Goal: Information Seeking & Learning: Find specific fact

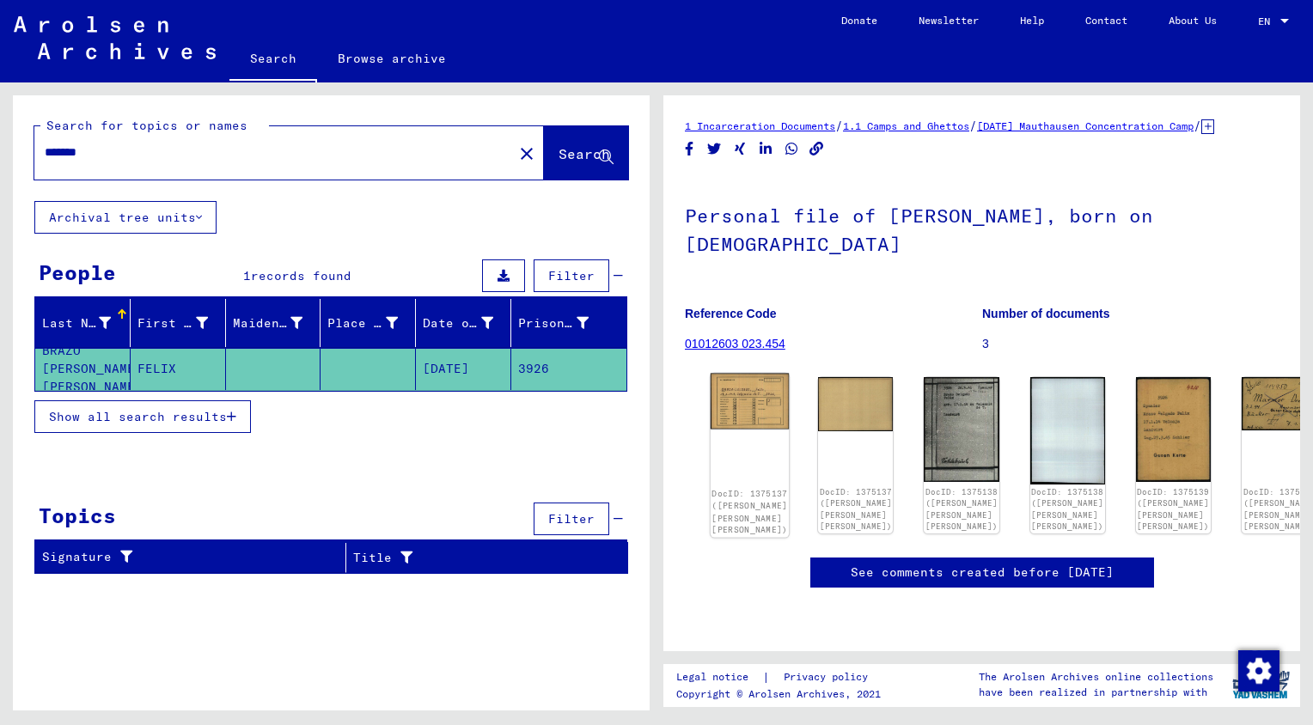
click at [736, 409] on img at bounding box center [750, 402] width 79 height 56
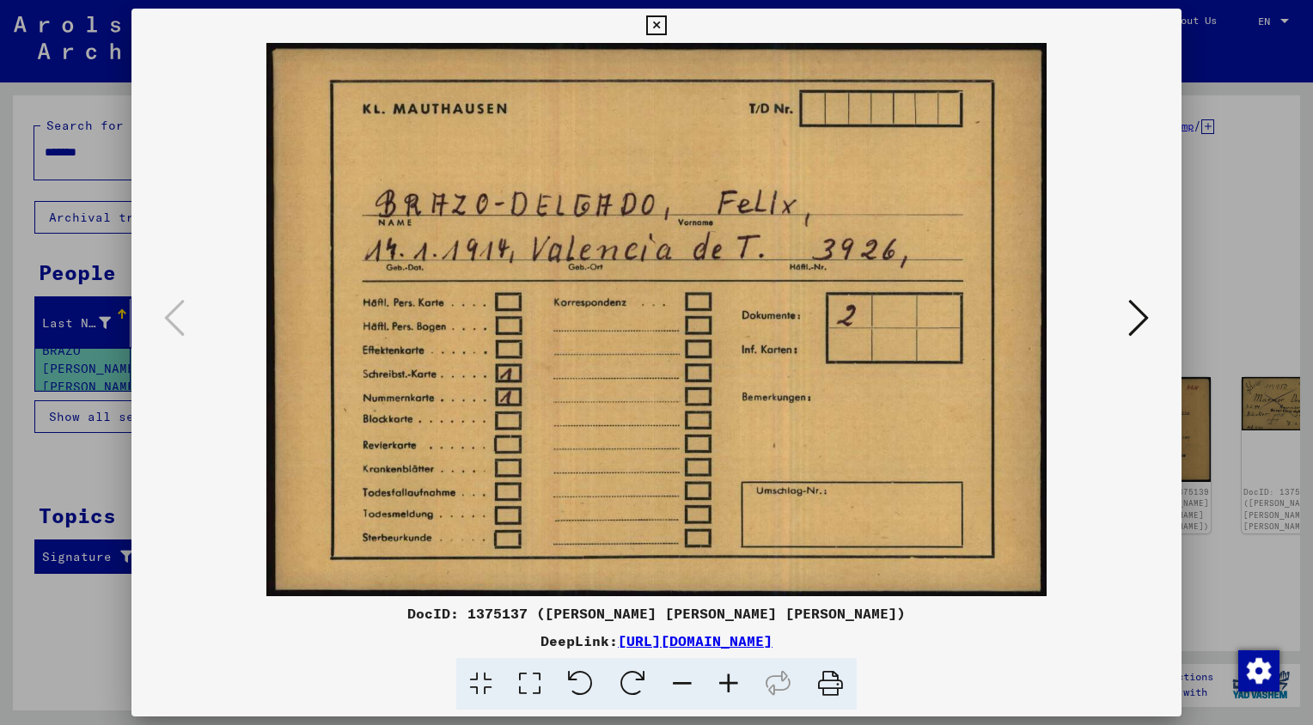
click at [1144, 316] on icon at bounding box center [1138, 317] width 21 height 41
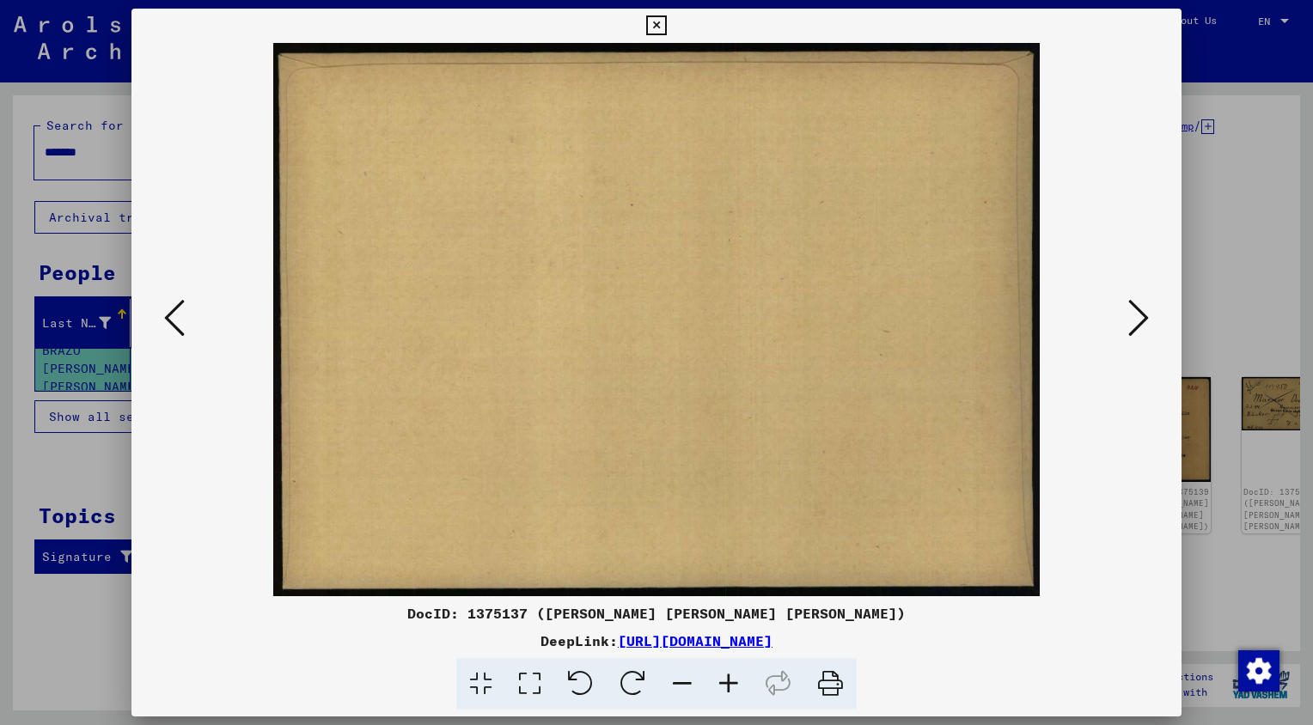
click at [1144, 316] on icon at bounding box center [1138, 317] width 21 height 41
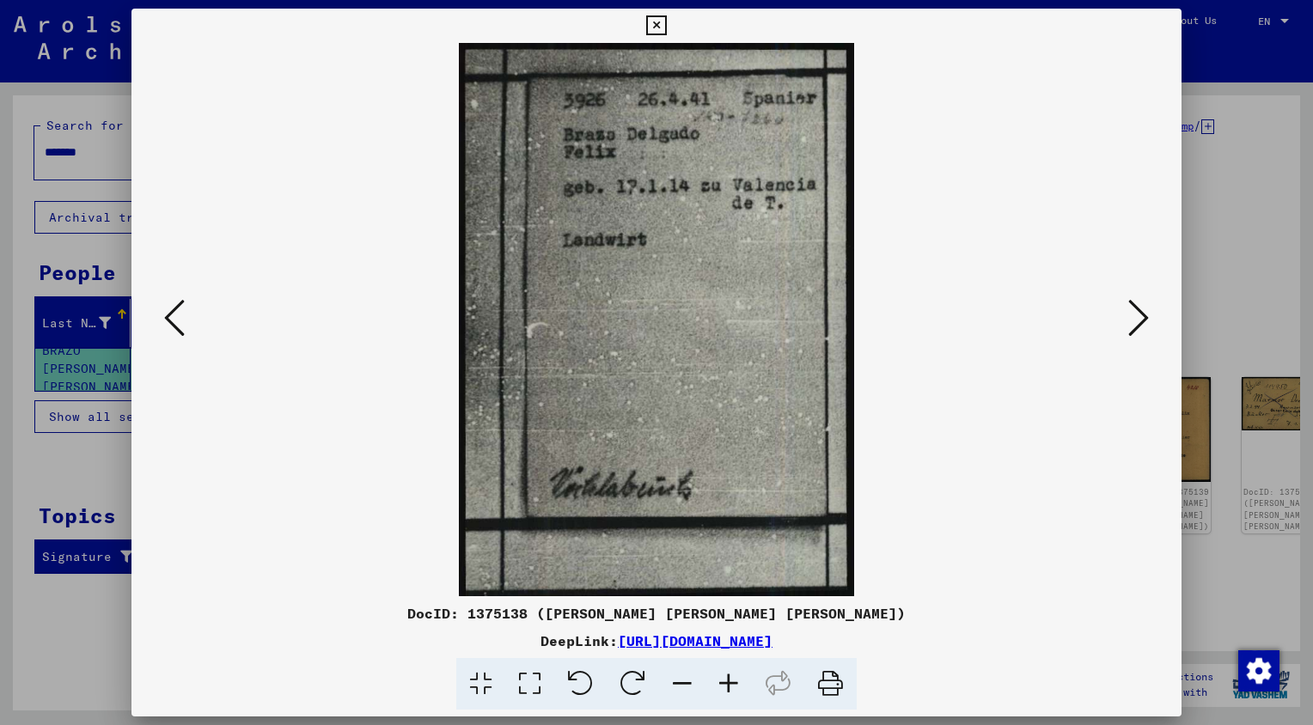
click at [1144, 316] on icon at bounding box center [1138, 317] width 21 height 41
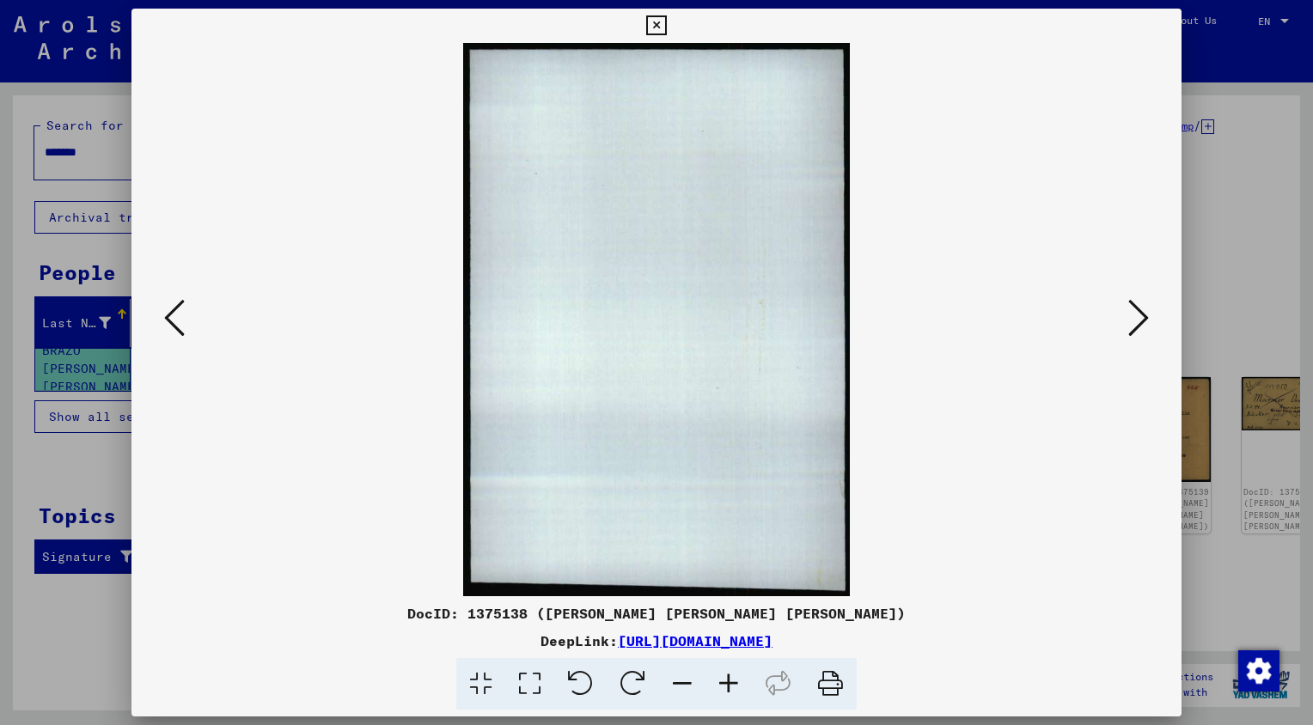
click at [1144, 316] on icon at bounding box center [1138, 317] width 21 height 41
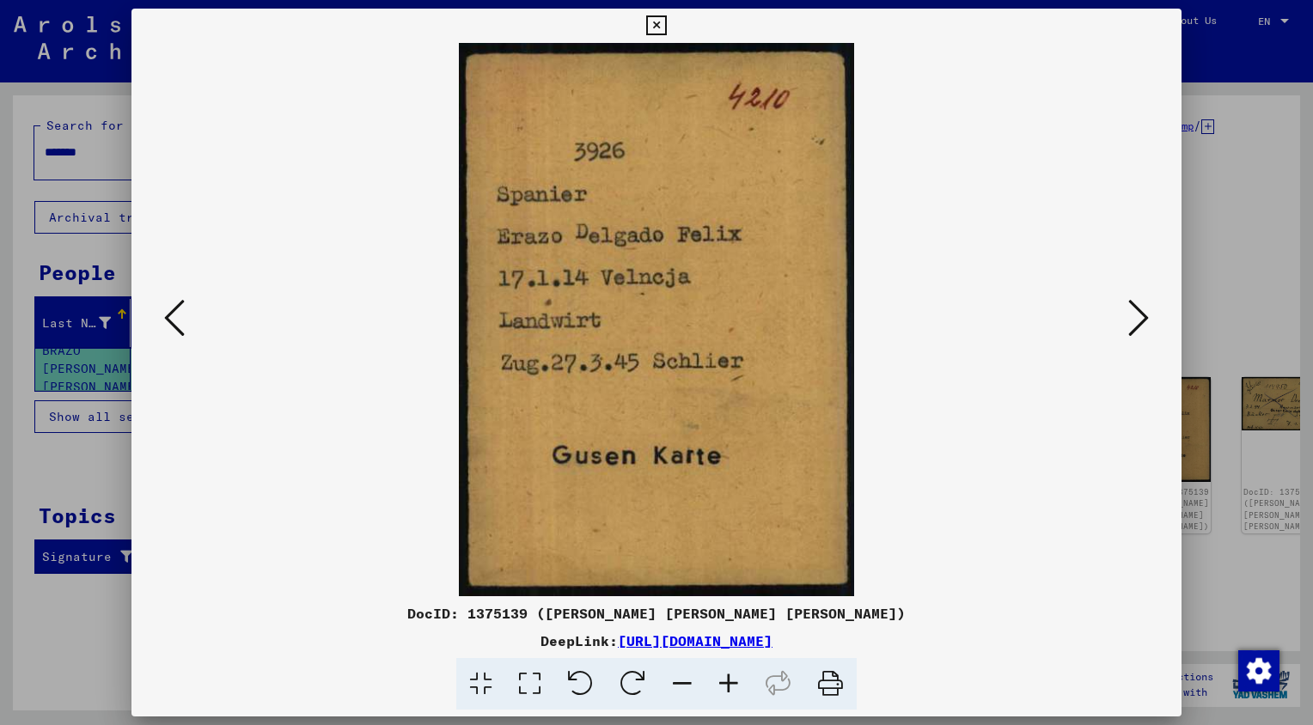
click at [1136, 321] on icon at bounding box center [1138, 317] width 21 height 41
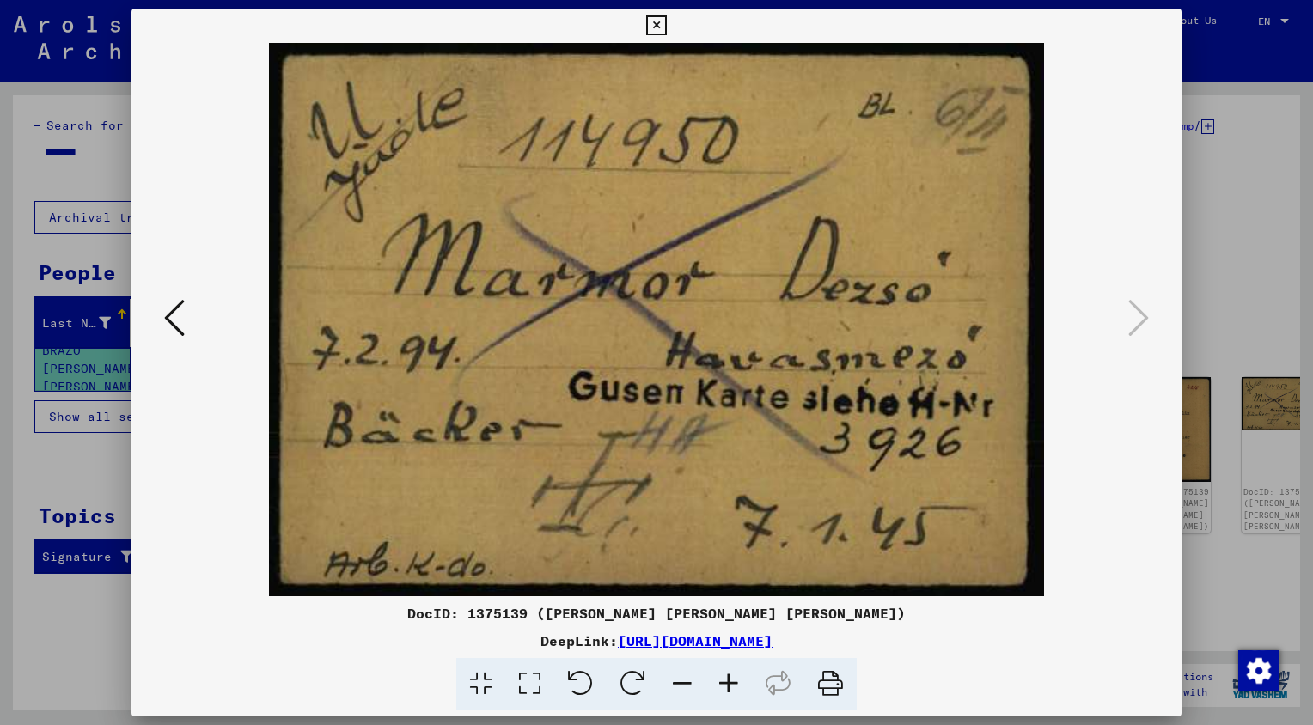
click at [659, 31] on icon at bounding box center [656, 25] width 20 height 21
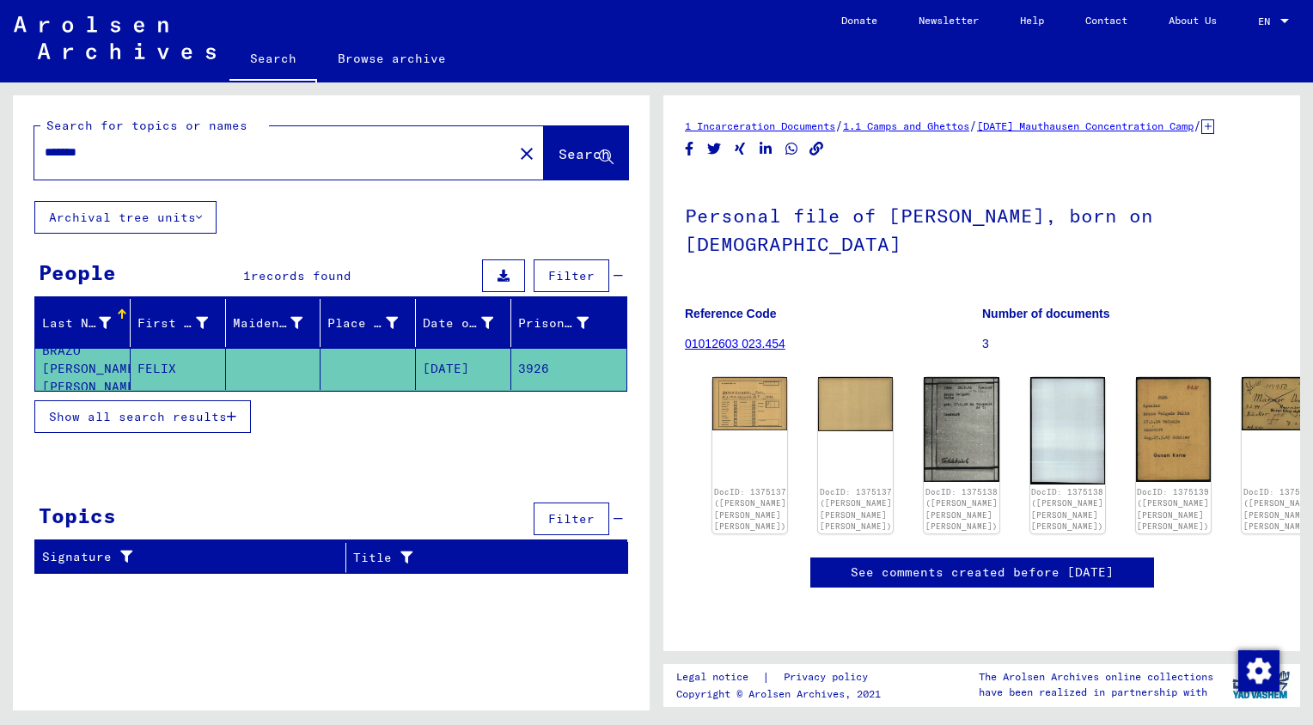
drag, startPoint x: 128, startPoint y: 165, endPoint x: 117, endPoint y: 162, distance: 11.7
click at [117, 162] on div "*******" at bounding box center [268, 152] width 468 height 39
drag, startPoint x: 117, startPoint y: 150, endPoint x: -3, endPoint y: 152, distance: 120.3
click at [0, 152] on html "Search Browse archive Donate Newsletter Help Contact About Us Search Browse arc…" at bounding box center [656, 362] width 1313 height 725
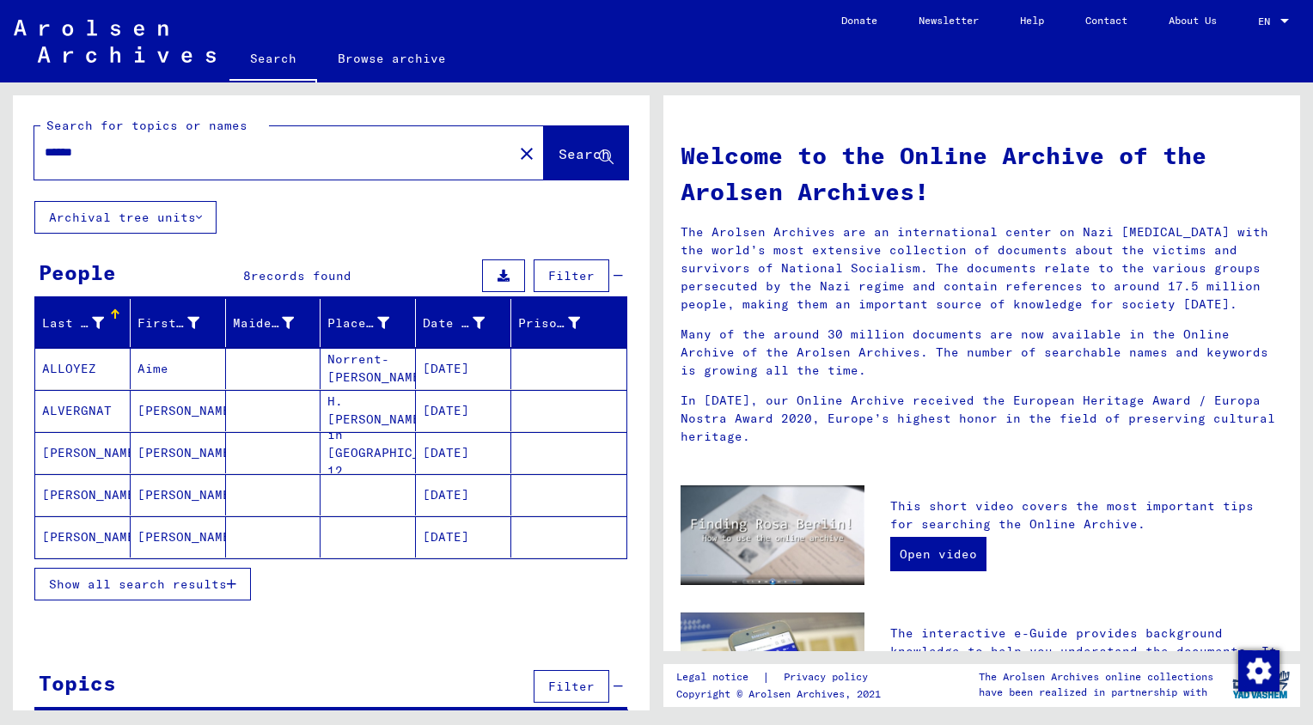
click at [100, 584] on span "Show all search results" at bounding box center [138, 584] width 178 height 15
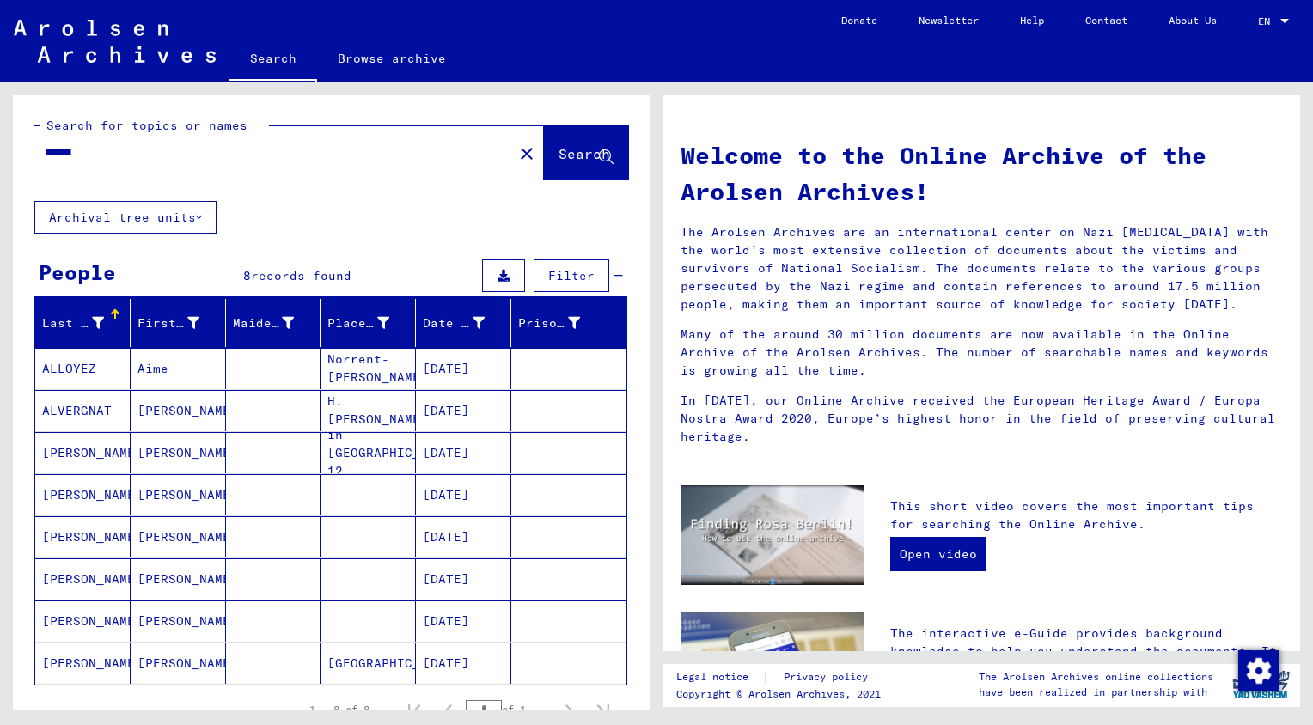
click at [82, 535] on mat-cell "[PERSON_NAME]" at bounding box center [82, 536] width 95 height 41
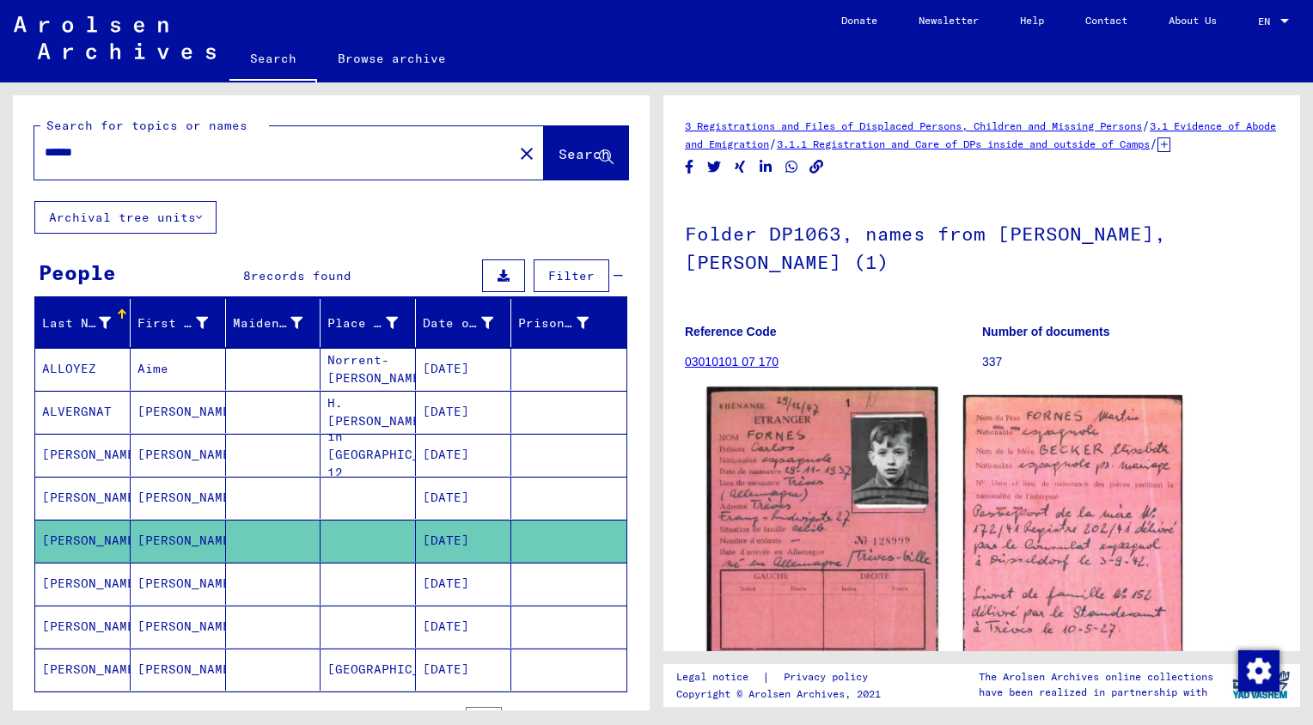
click at [880, 447] on img at bounding box center [822, 553] width 230 height 330
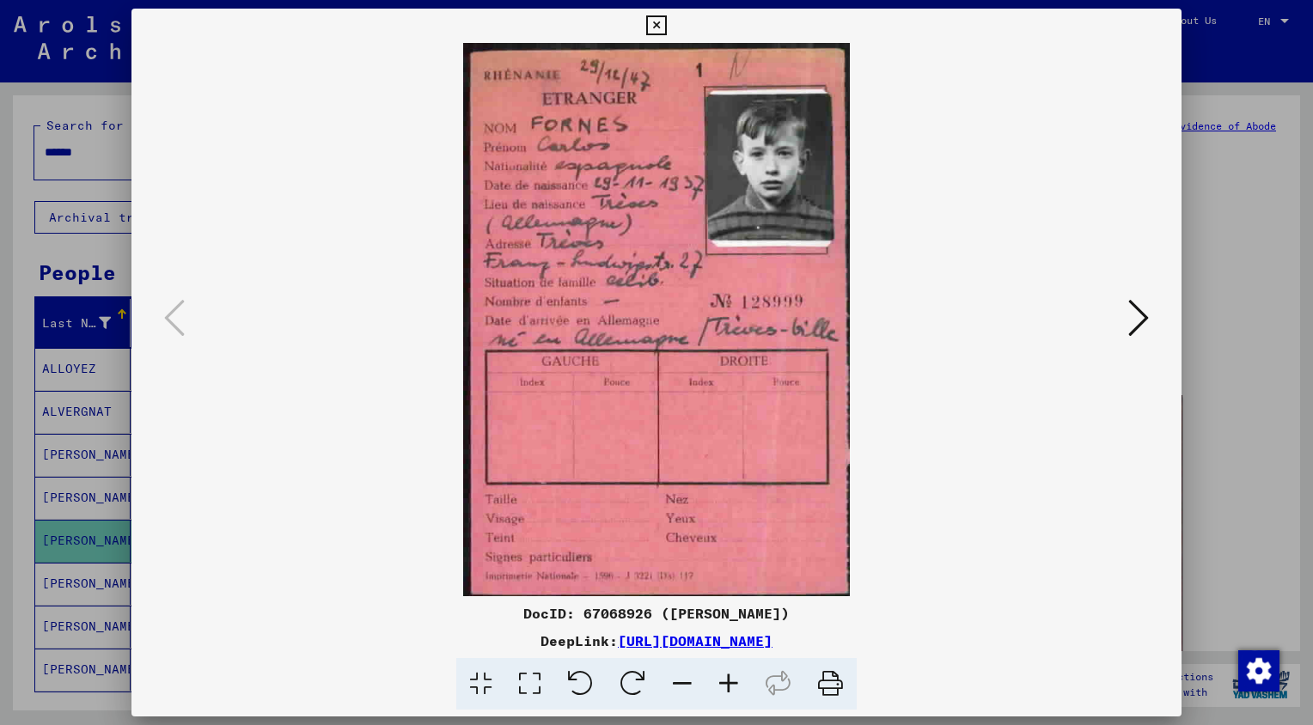
click at [660, 28] on icon at bounding box center [656, 25] width 20 height 21
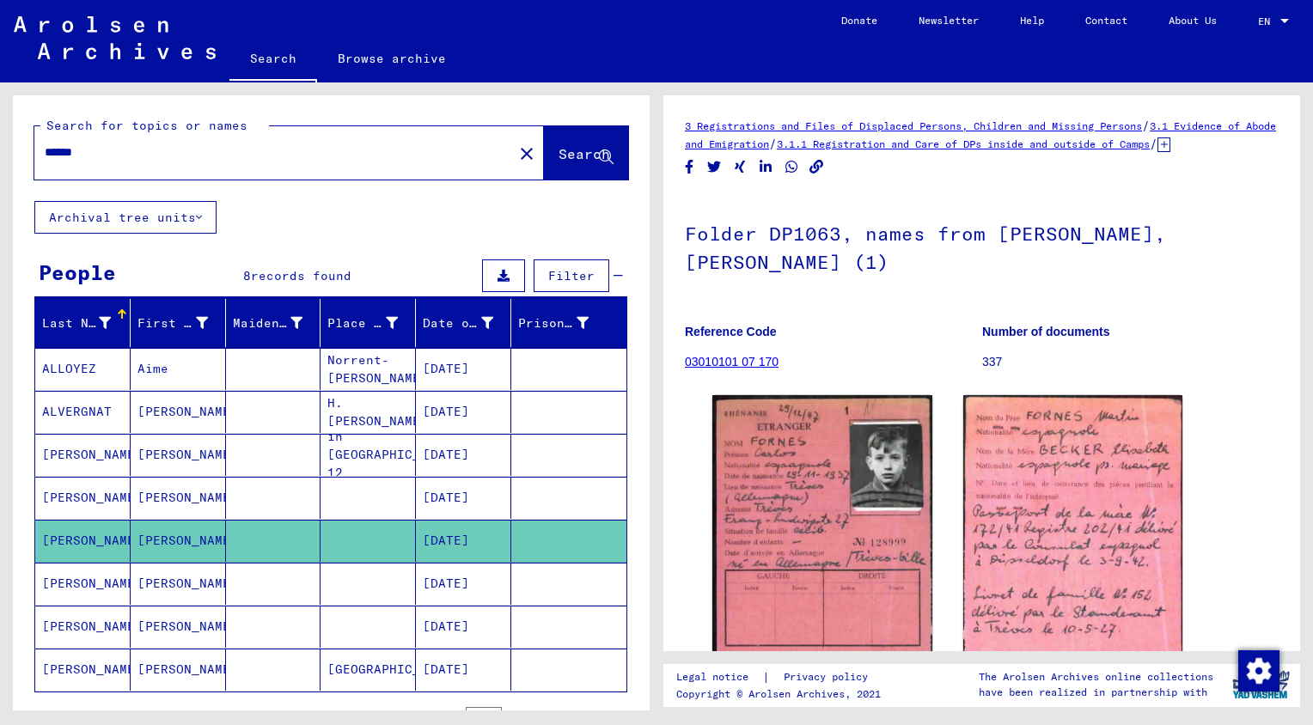
click at [79, 584] on mat-cell "[PERSON_NAME]" at bounding box center [82, 584] width 95 height 42
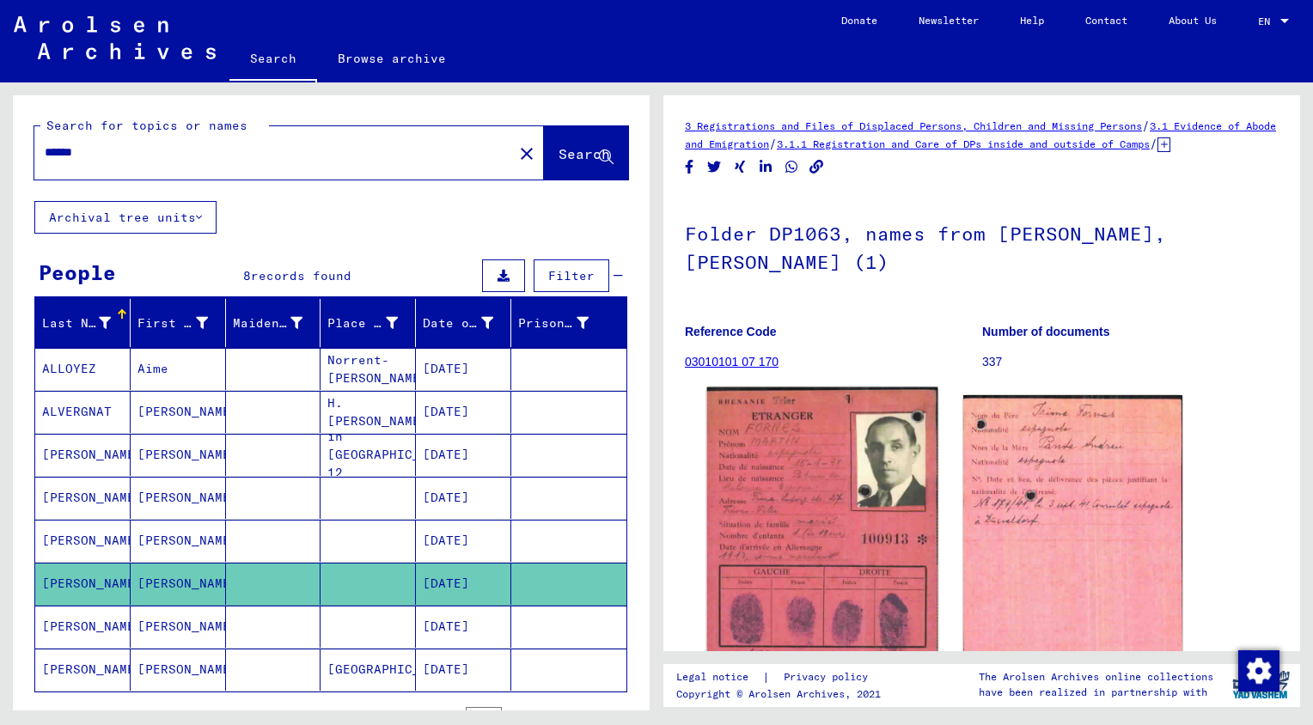
click at [817, 454] on img at bounding box center [822, 550] width 230 height 325
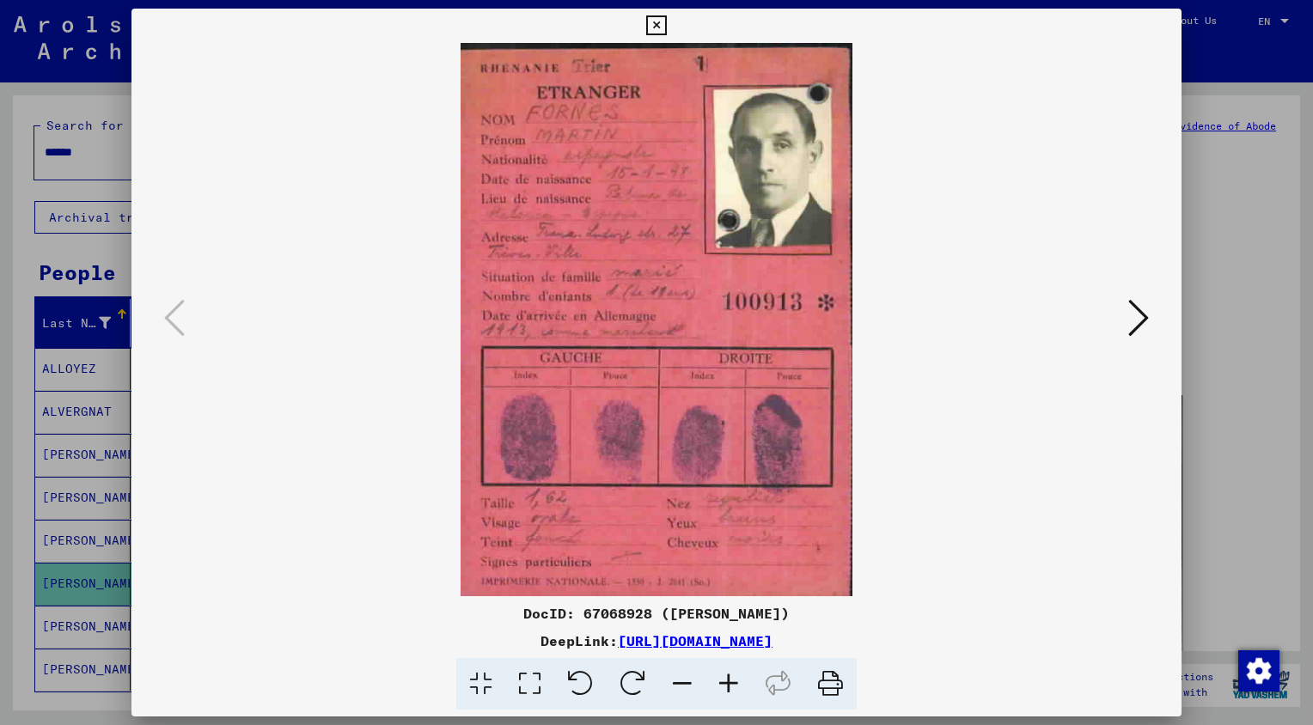
click at [754, 439] on img at bounding box center [656, 319] width 933 height 553
click at [775, 303] on img at bounding box center [656, 319] width 933 height 553
click at [660, 32] on icon at bounding box center [656, 25] width 20 height 21
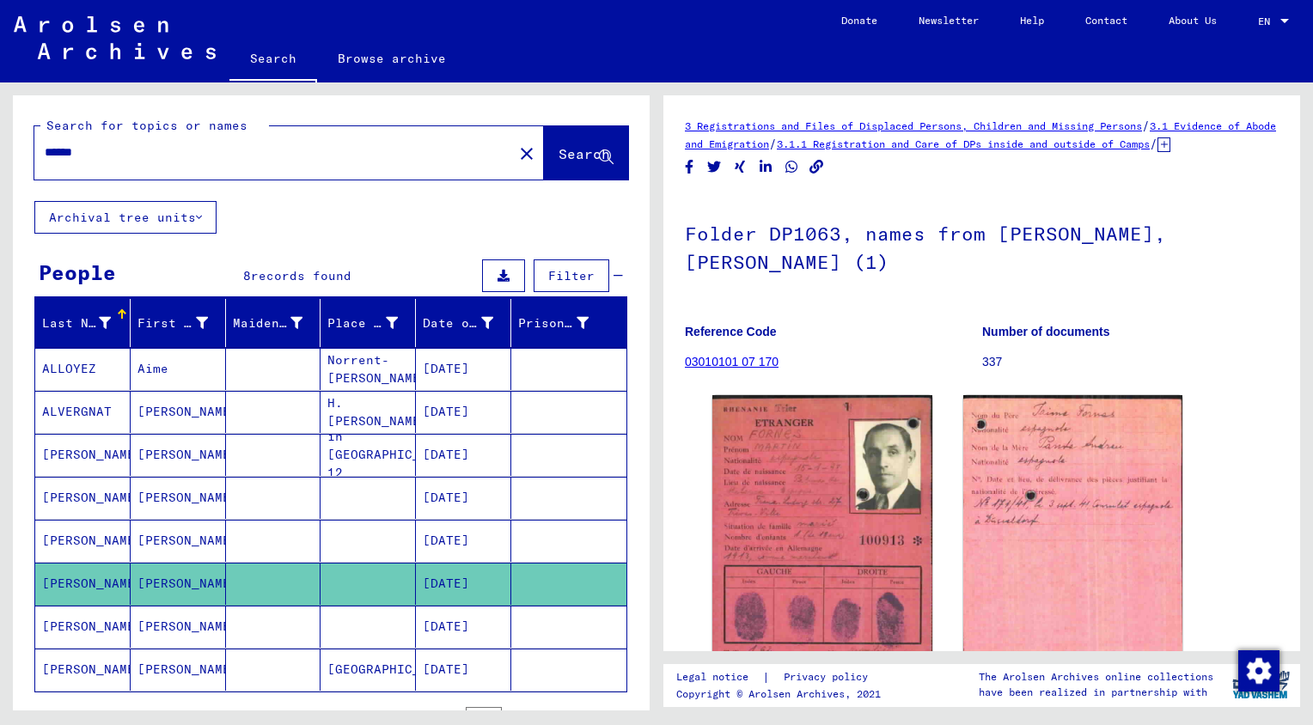
drag, startPoint x: 148, startPoint y: 142, endPoint x: 117, endPoint y: 148, distance: 31.5
click at [117, 148] on div "******" at bounding box center [268, 152] width 468 height 39
drag, startPoint x: 117, startPoint y: 148, endPoint x: 10, endPoint y: 155, distance: 106.8
click at [10, 155] on div "Search for topics or names ****** close Search Archival tree units People 8 rec…" at bounding box center [328, 397] width 657 height 628
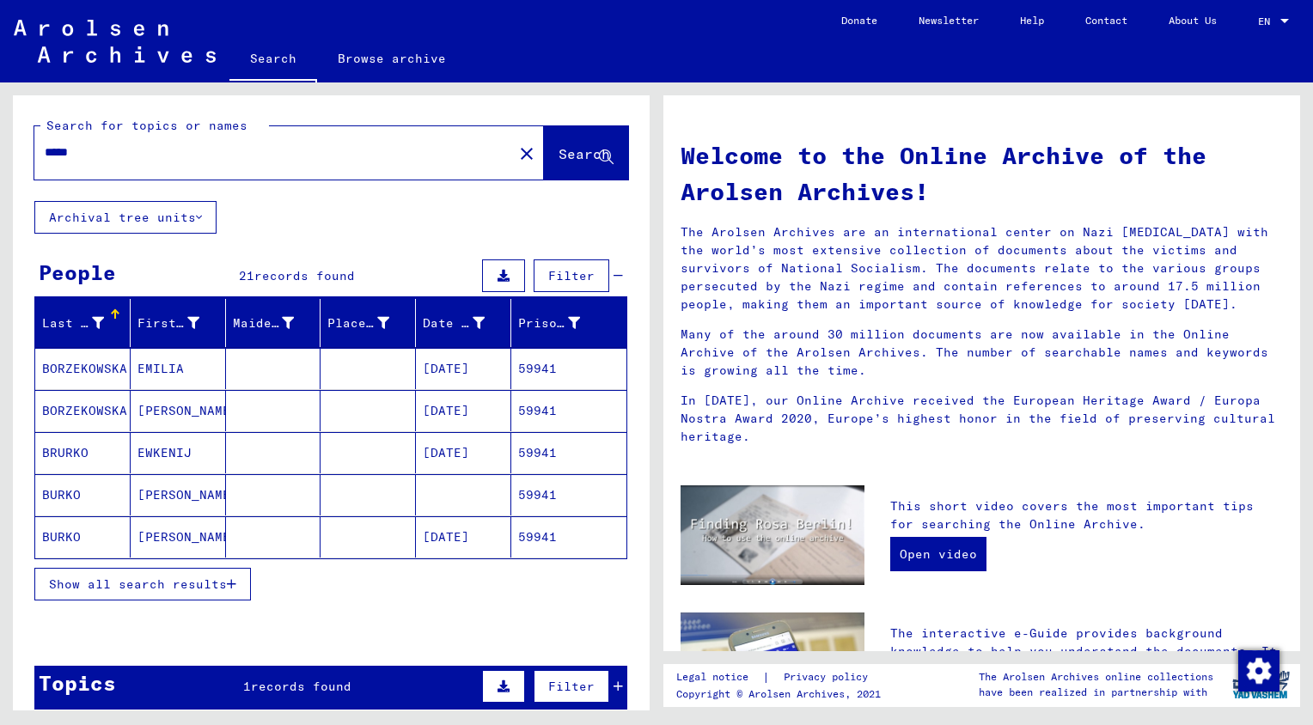
click at [116, 577] on span "Show all search results" at bounding box center [138, 584] width 178 height 15
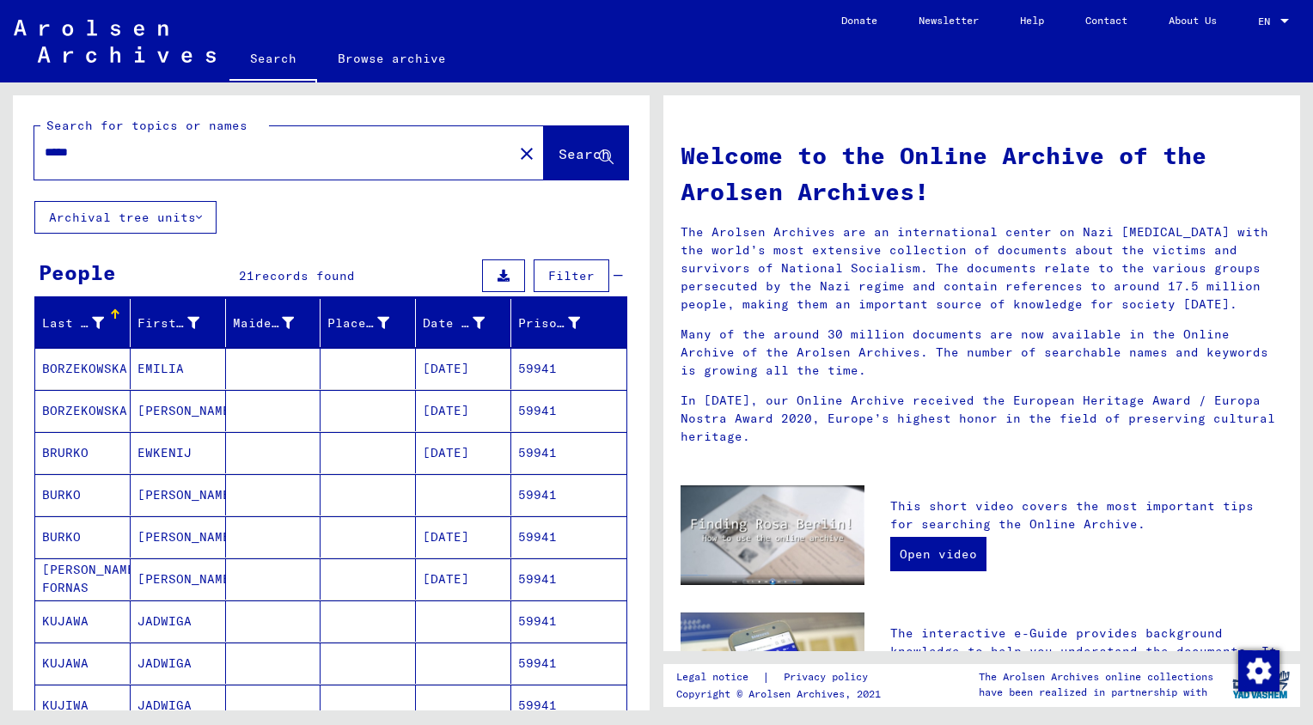
click at [88, 584] on mat-cell "FORNAS [PERSON_NAME] FORNAS [PERSON_NAME]" at bounding box center [82, 579] width 95 height 41
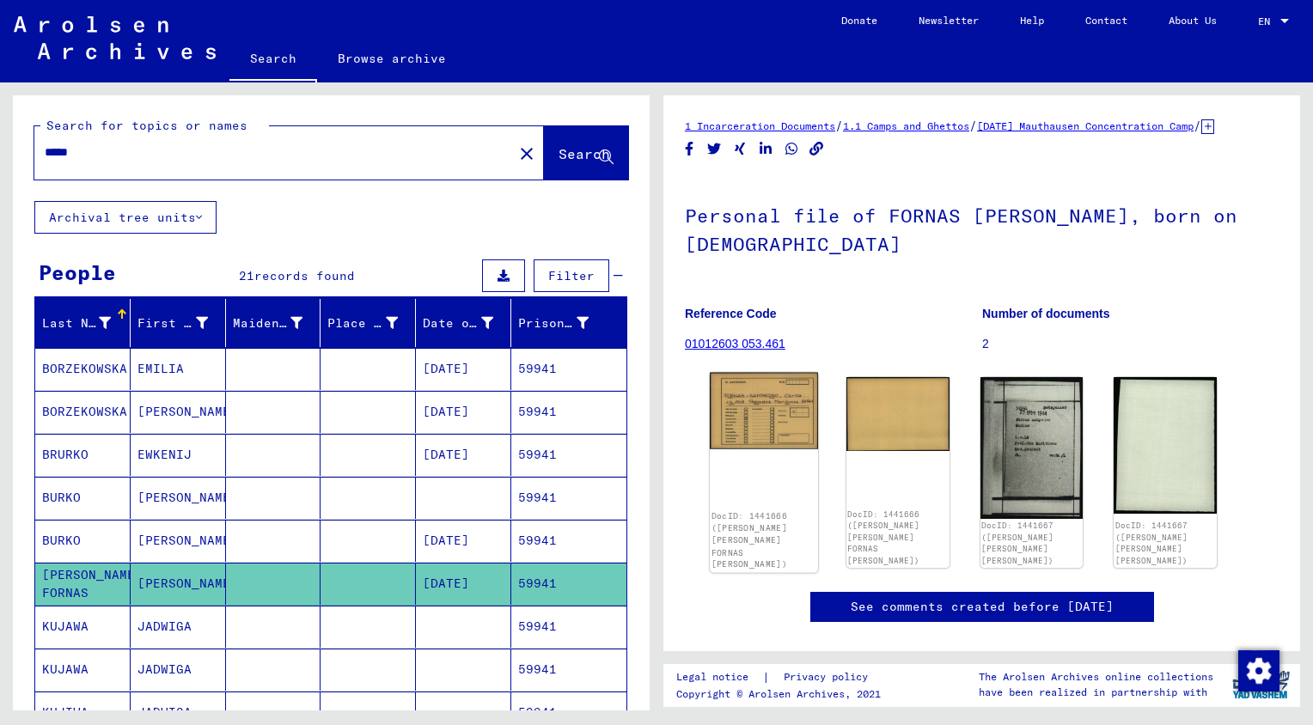
click at [761, 415] on img at bounding box center [764, 411] width 108 height 76
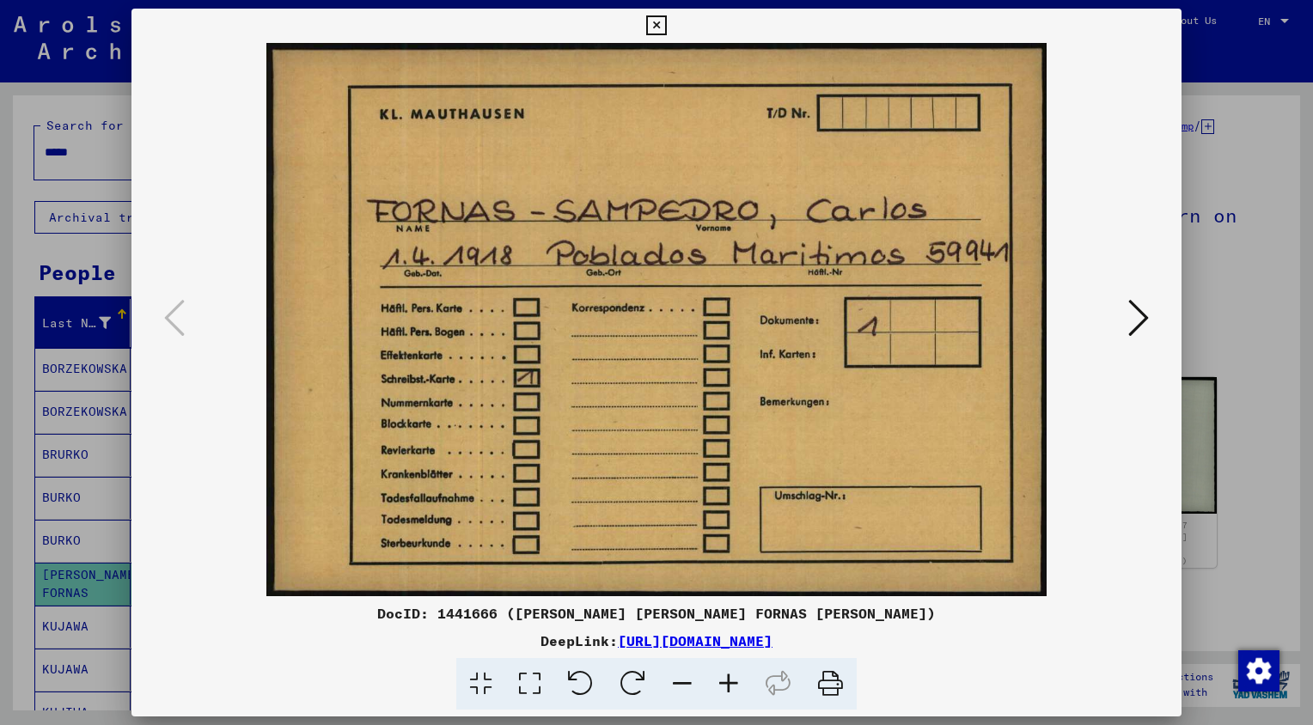
click at [1134, 311] on icon at bounding box center [1138, 317] width 21 height 41
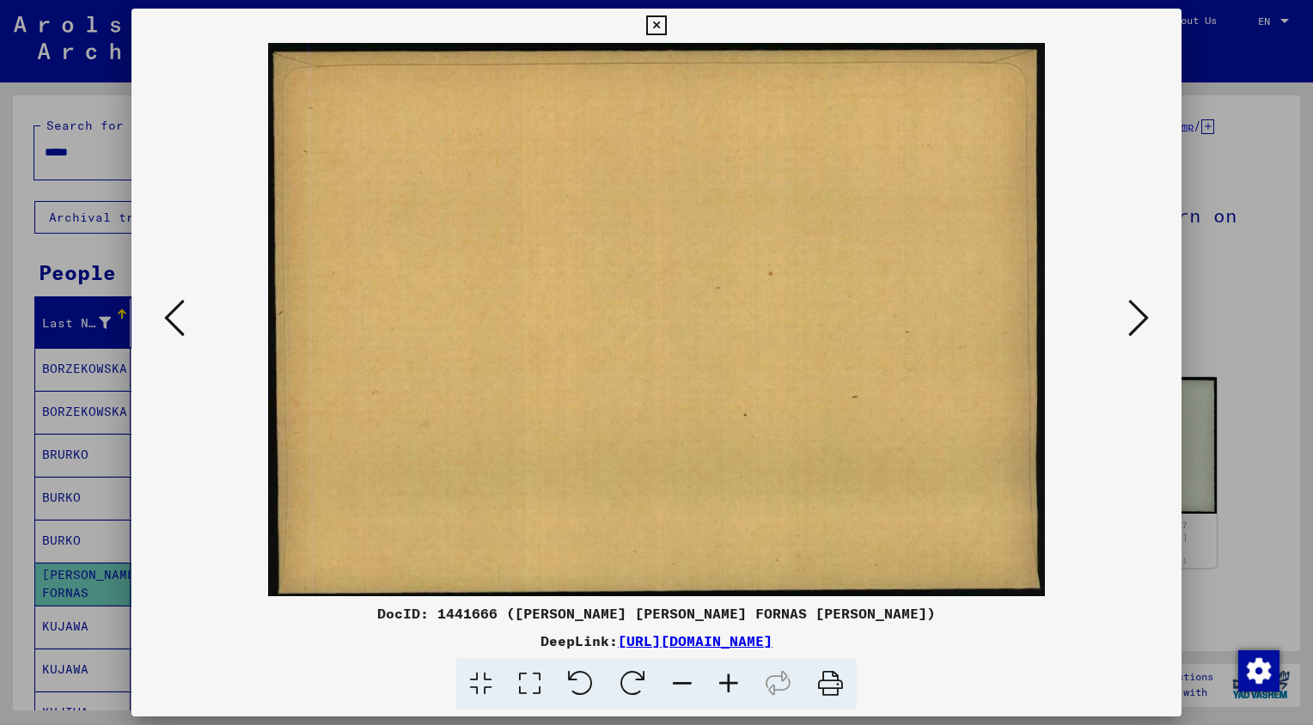
click at [1134, 311] on icon at bounding box center [1138, 317] width 21 height 41
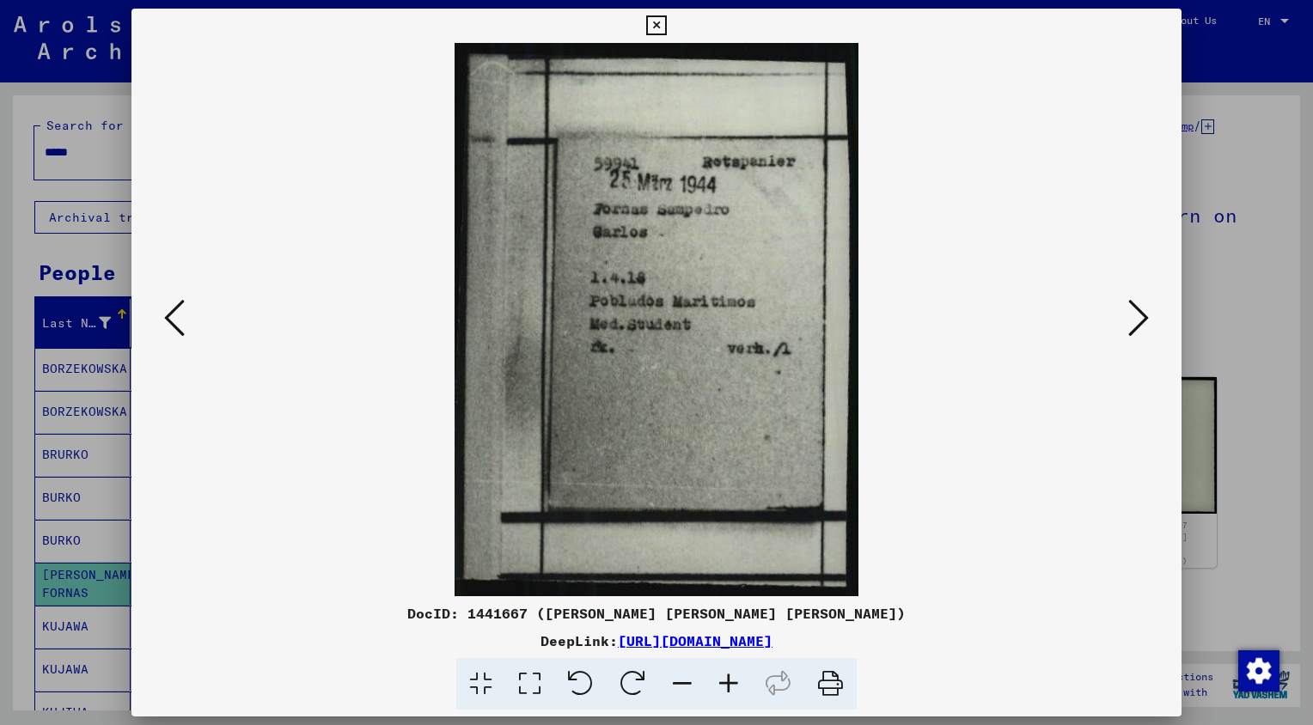
click at [1134, 311] on icon at bounding box center [1138, 317] width 21 height 41
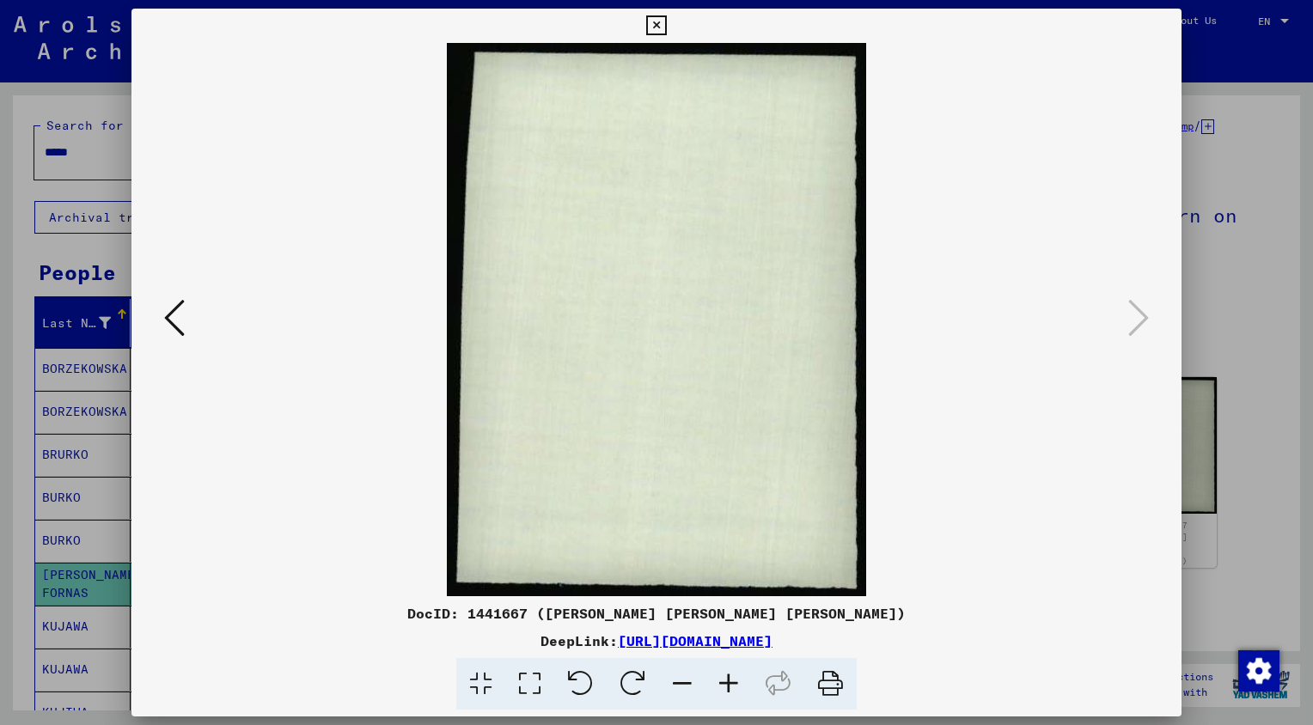
click at [182, 328] on icon at bounding box center [174, 317] width 21 height 41
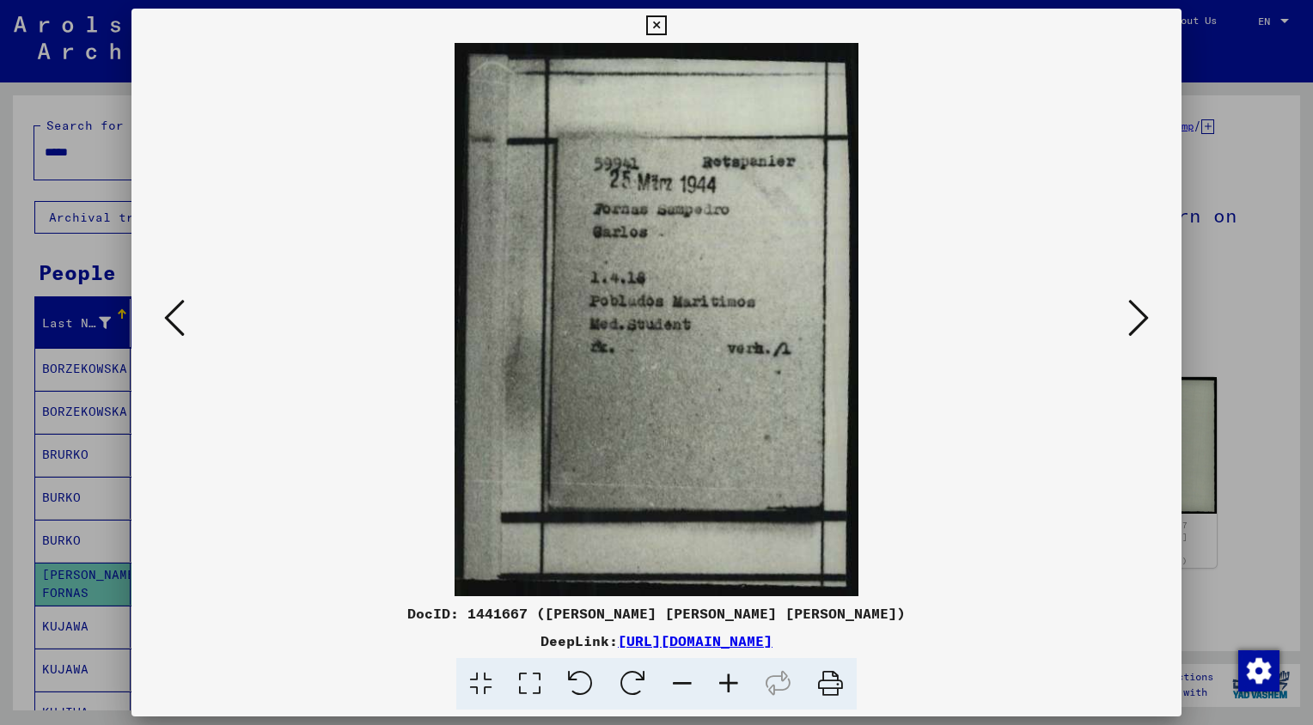
click at [182, 328] on icon at bounding box center [174, 317] width 21 height 41
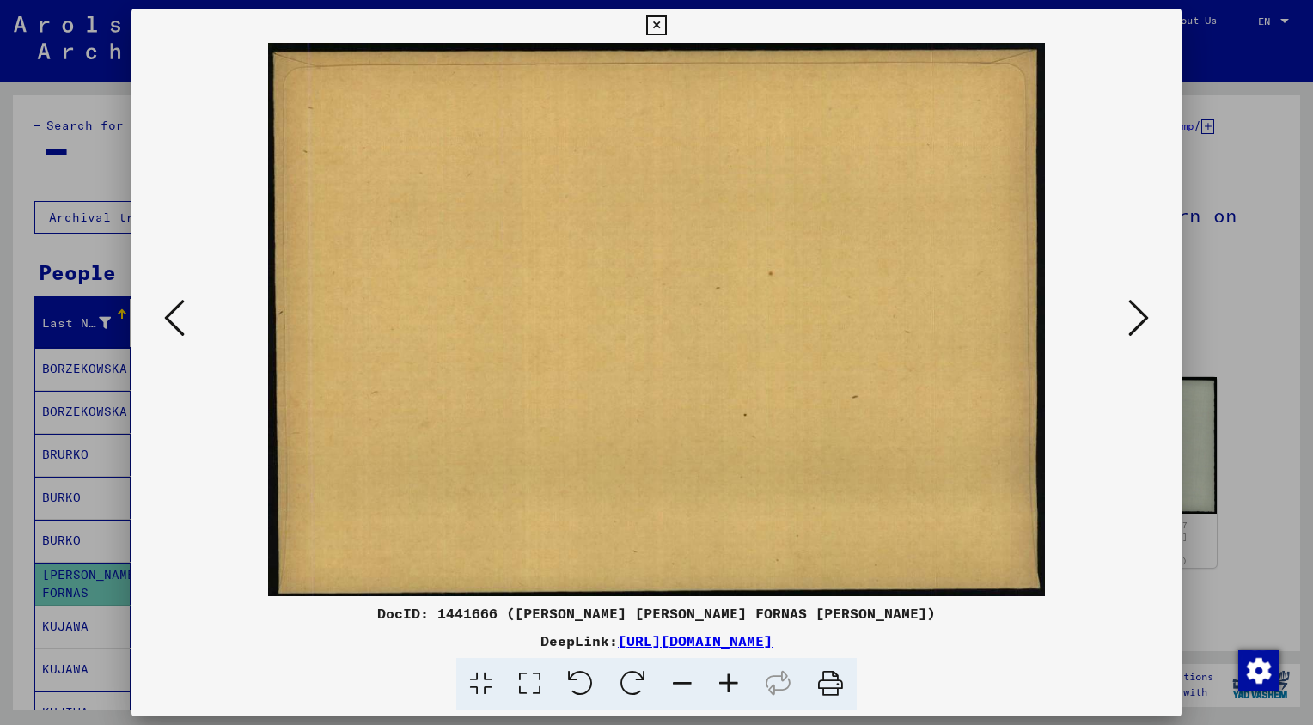
click at [182, 328] on icon at bounding box center [174, 317] width 21 height 41
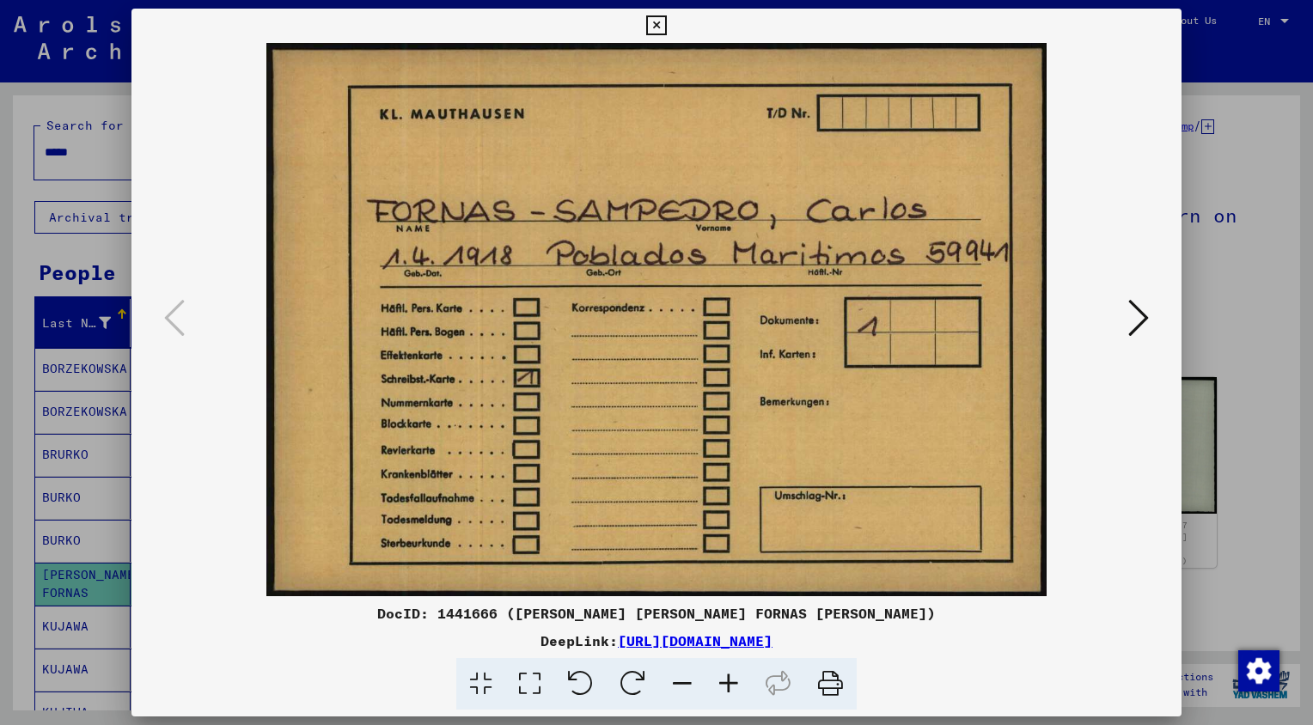
click at [663, 21] on icon at bounding box center [656, 25] width 20 height 21
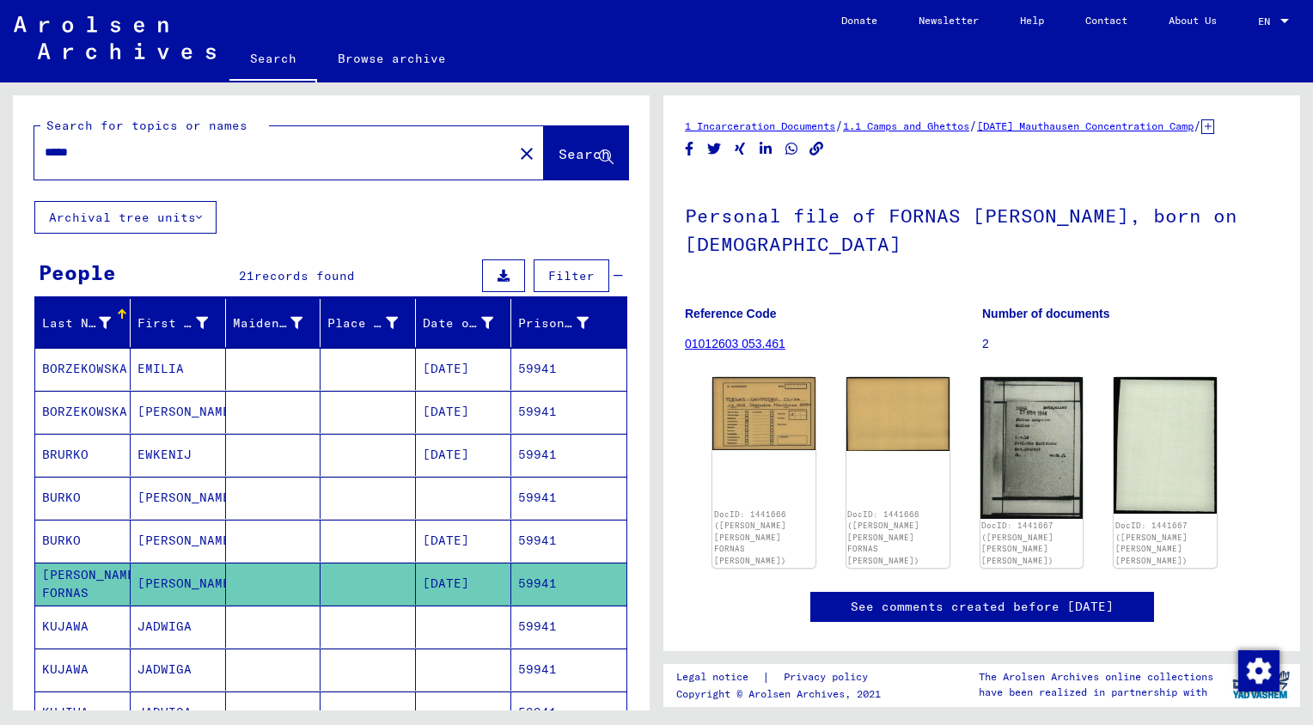
drag, startPoint x: 102, startPoint y: 155, endPoint x: 0, endPoint y: 165, distance: 102.8
click at [0, 165] on html "Search Browse archive Donate Newsletter Help Contact About Us Search Browse arc…" at bounding box center [656, 362] width 1313 height 725
type input "*****"
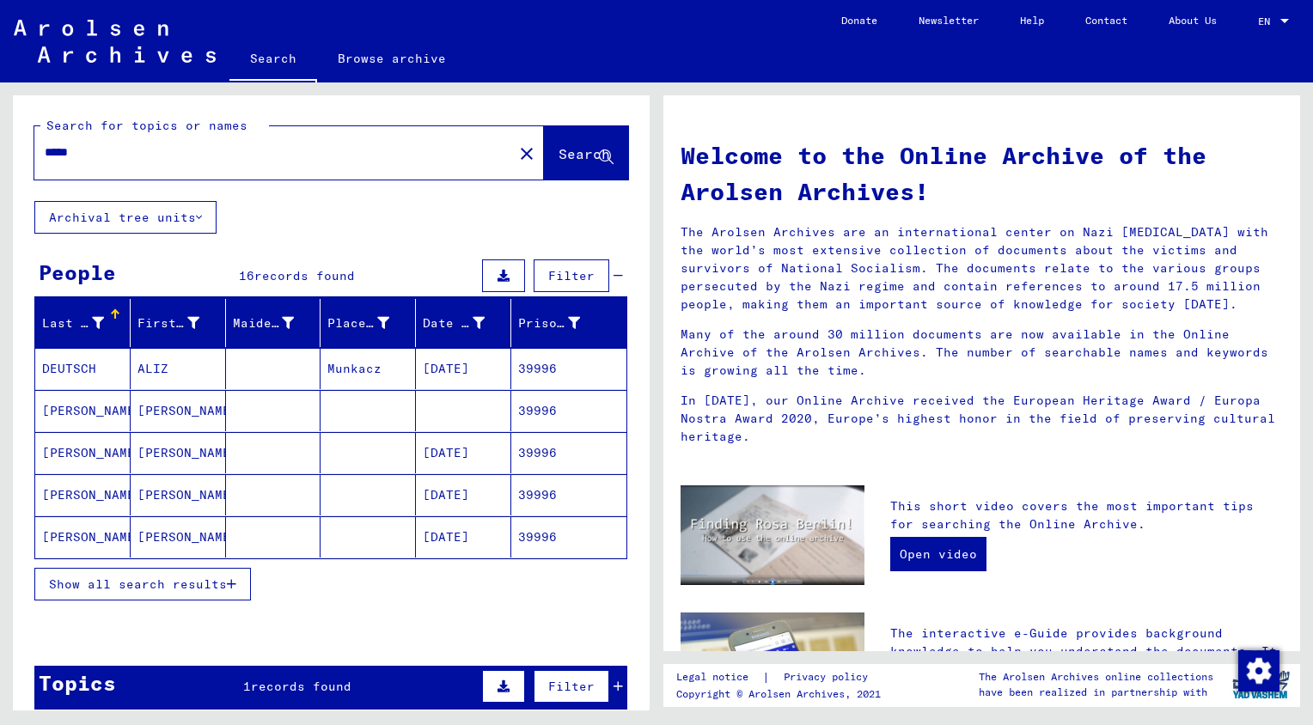
click at [98, 578] on span "Show all search results" at bounding box center [138, 584] width 178 height 15
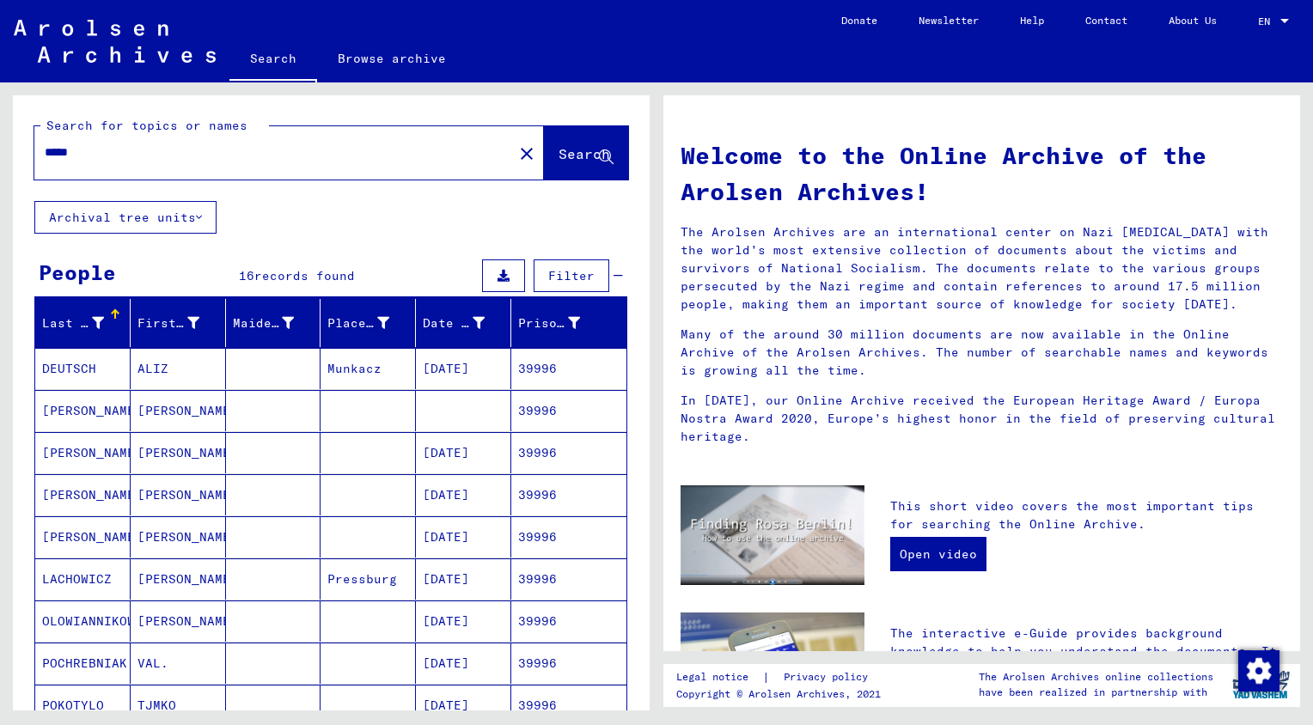
click at [79, 536] on mat-cell "[PERSON_NAME]" at bounding box center [82, 536] width 95 height 41
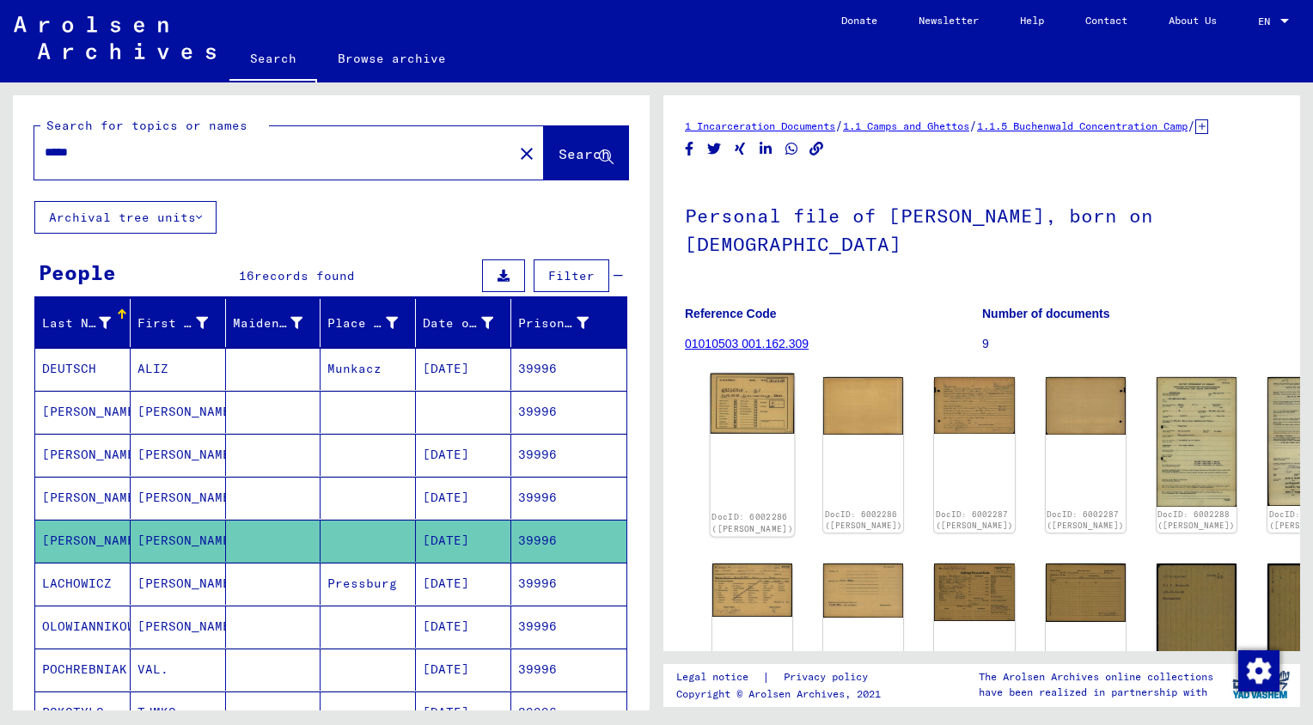
click at [750, 426] on img at bounding box center [753, 404] width 84 height 60
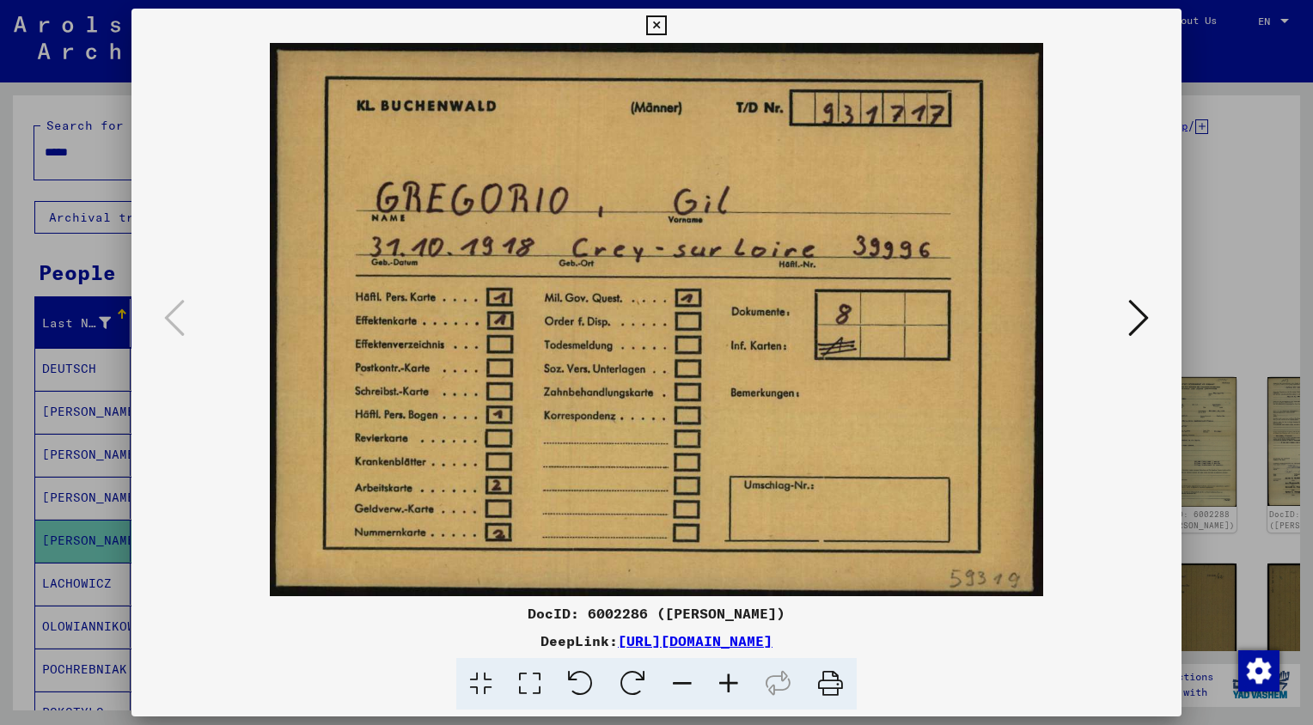
click at [1133, 313] on icon at bounding box center [1138, 317] width 21 height 41
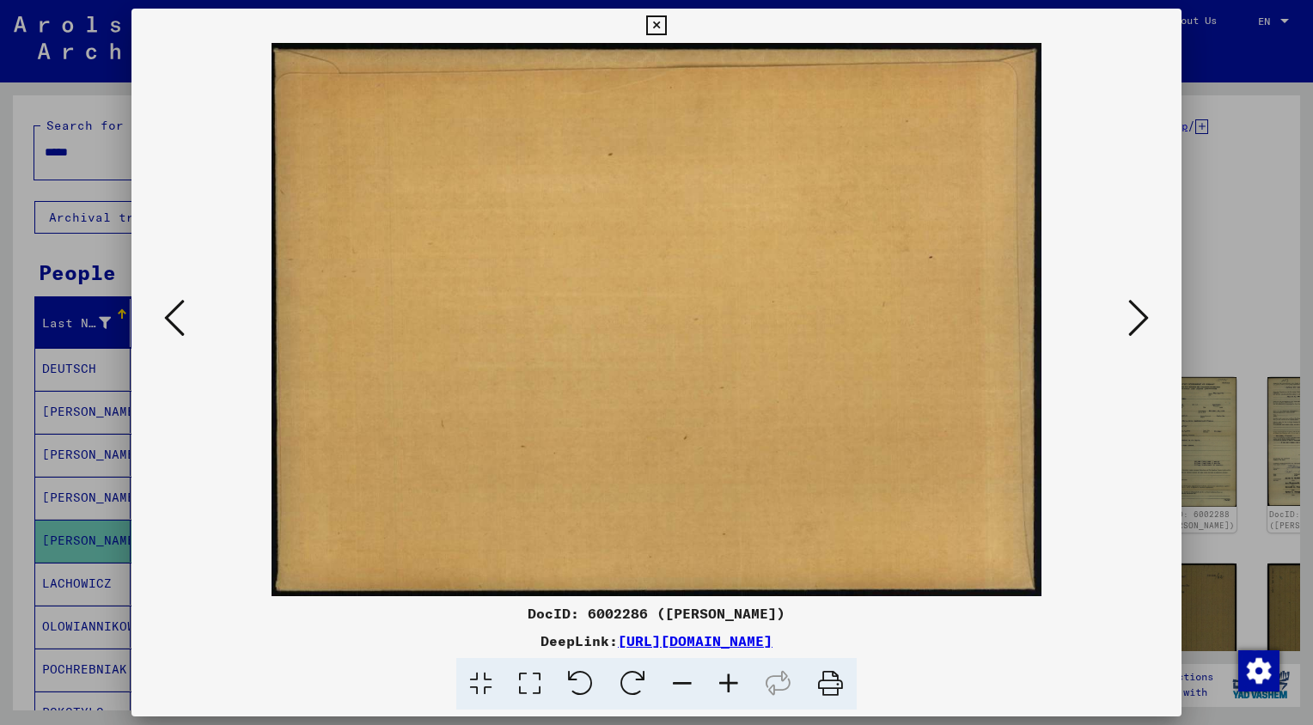
click at [1133, 313] on icon at bounding box center [1138, 317] width 21 height 41
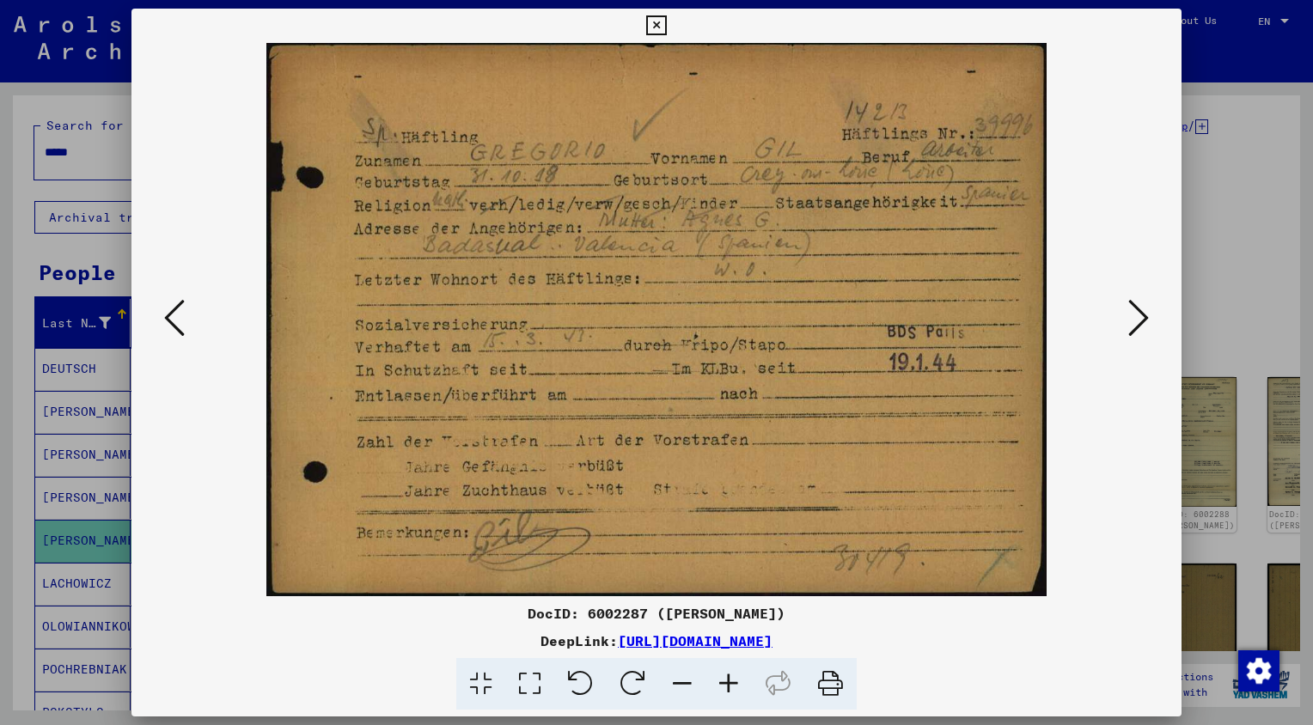
click at [1133, 313] on icon at bounding box center [1138, 317] width 21 height 41
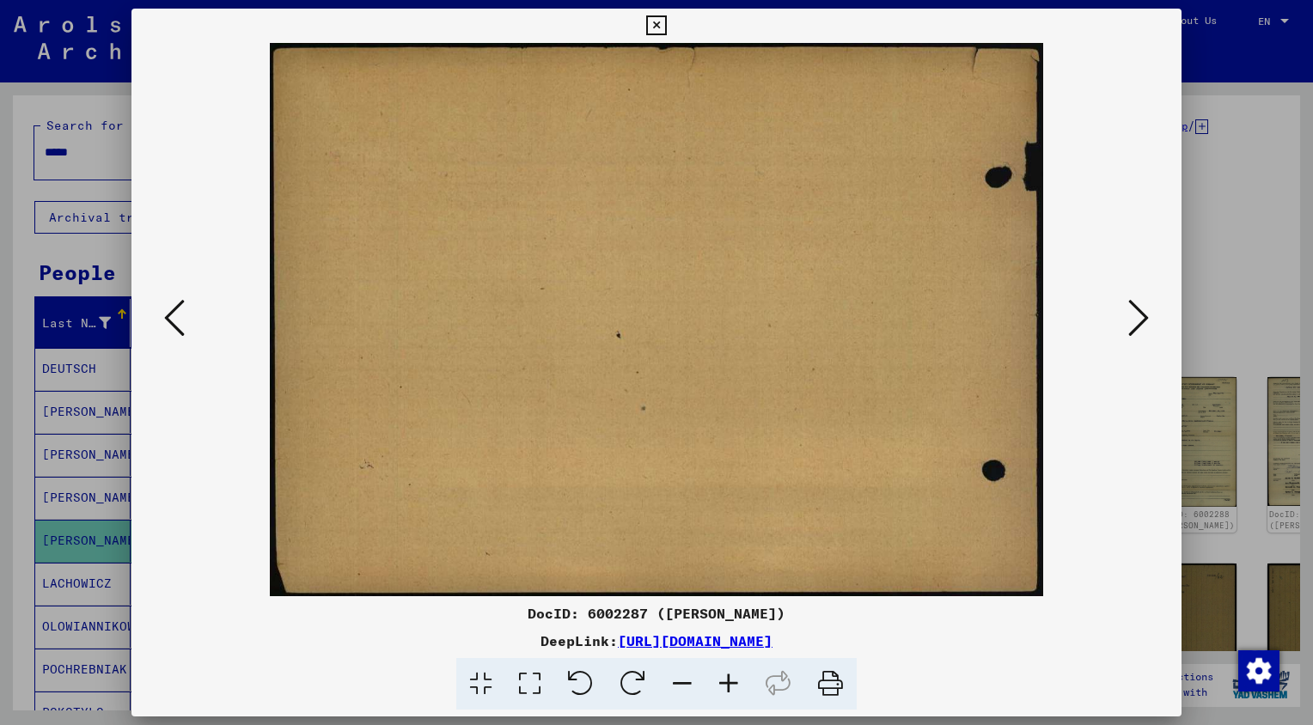
click at [1133, 313] on icon at bounding box center [1138, 317] width 21 height 41
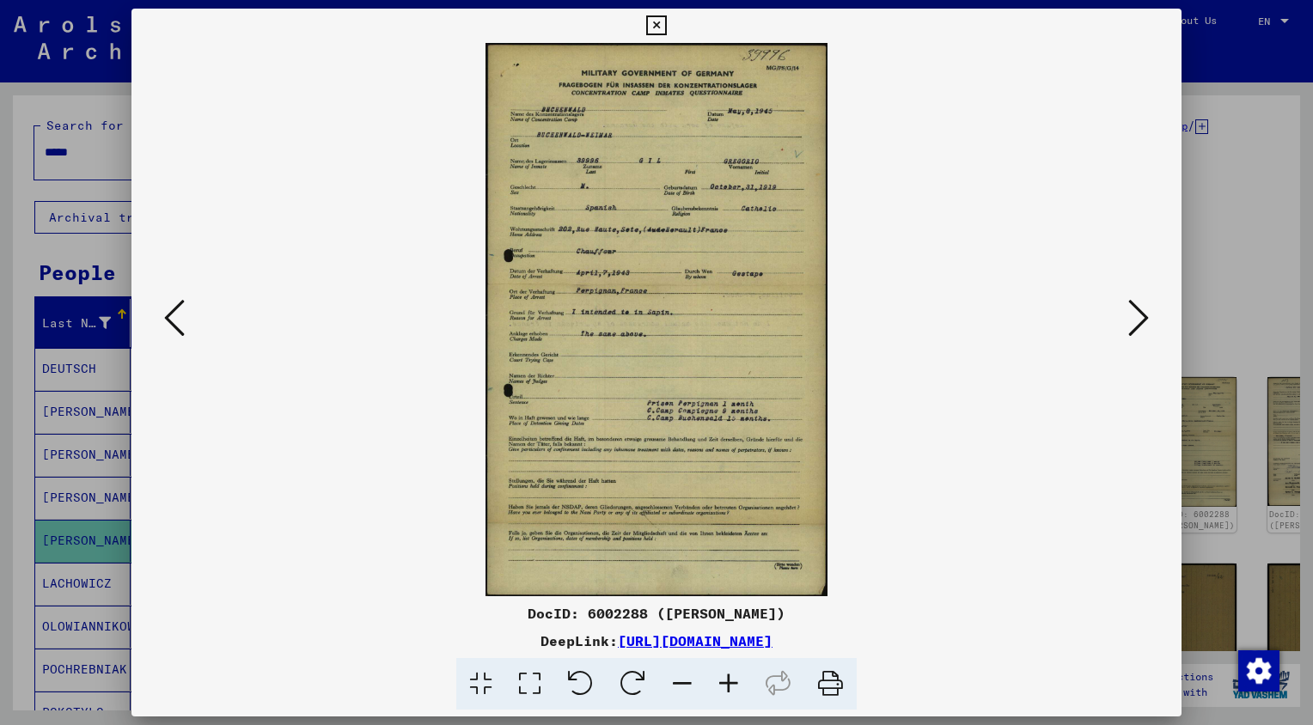
click at [536, 686] on icon at bounding box center [529, 684] width 49 height 52
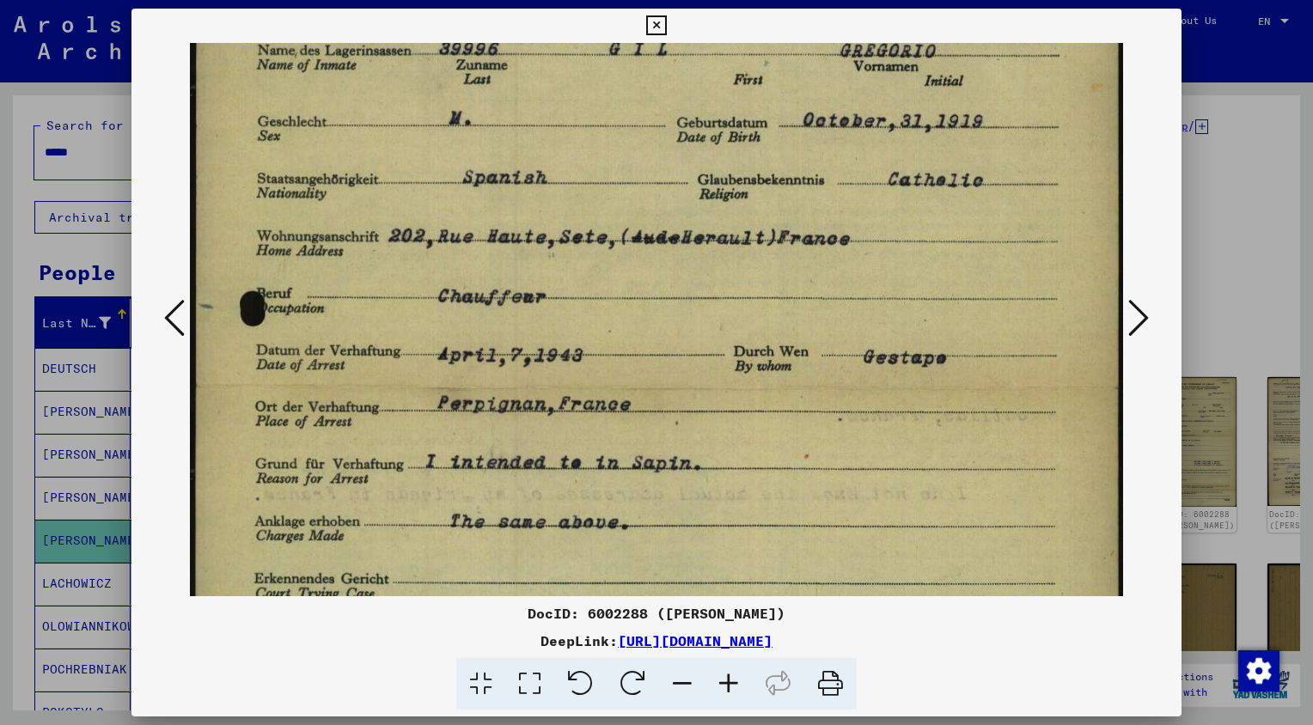
scroll to position [320, 0]
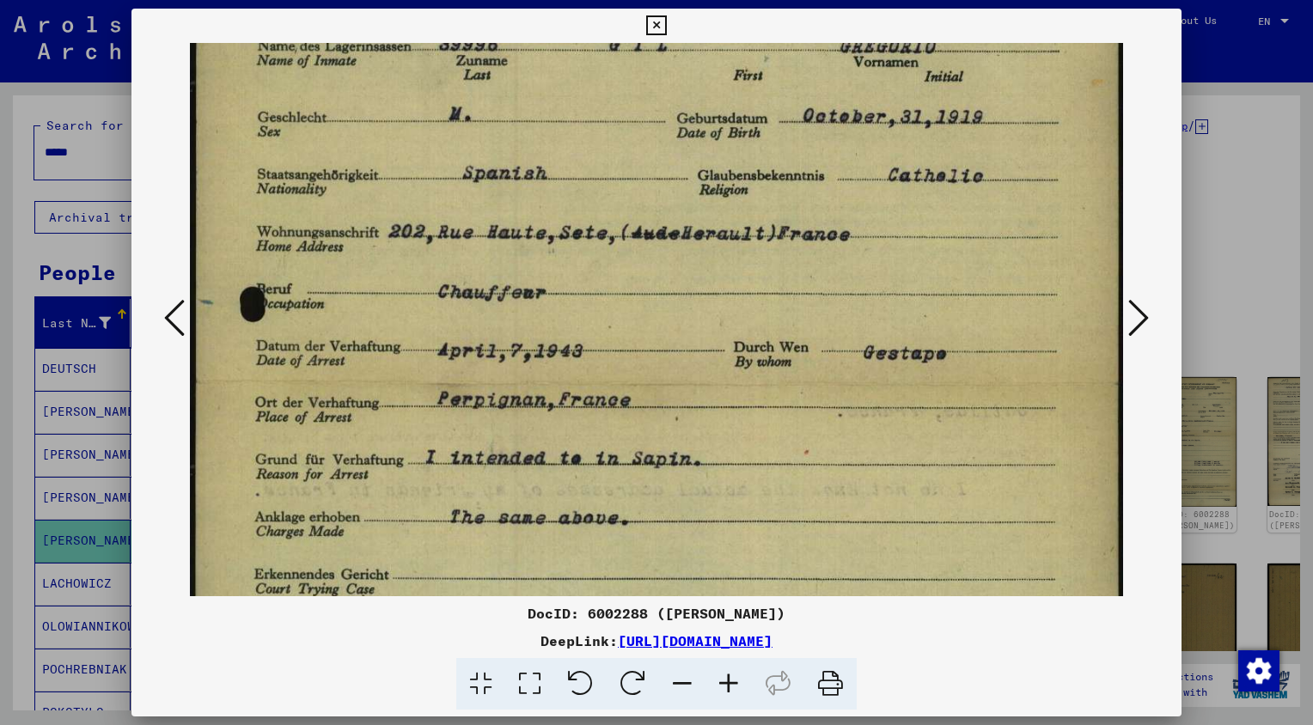
drag, startPoint x: 769, startPoint y: 487, endPoint x: 749, endPoint y: 151, distance: 336.7
click at [749, 151] on img at bounding box center [656, 478] width 933 height 1511
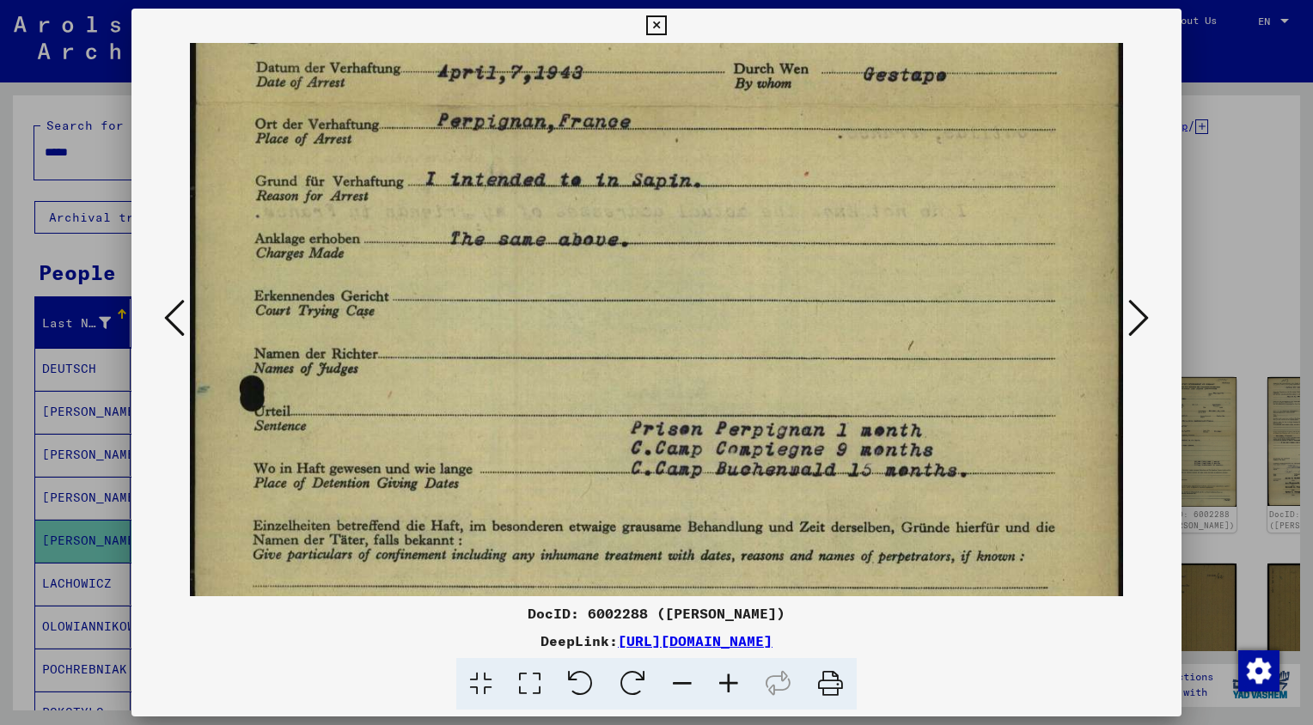
drag, startPoint x: 822, startPoint y: 402, endPoint x: 802, endPoint y: 120, distance: 282.6
click at [802, 120] on img at bounding box center [656, 200] width 933 height 1511
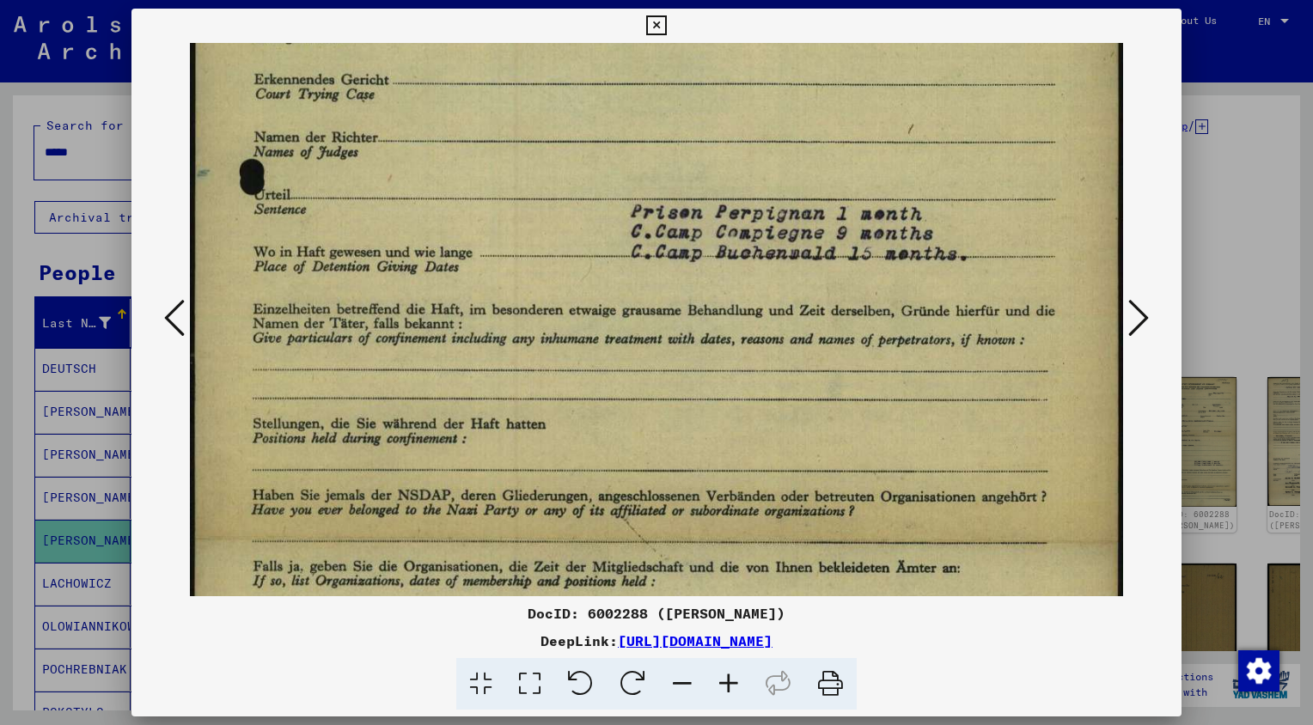
drag, startPoint x: 866, startPoint y: 375, endPoint x: 877, endPoint y: 153, distance: 222.0
click at [1146, 322] on icon at bounding box center [1138, 317] width 21 height 41
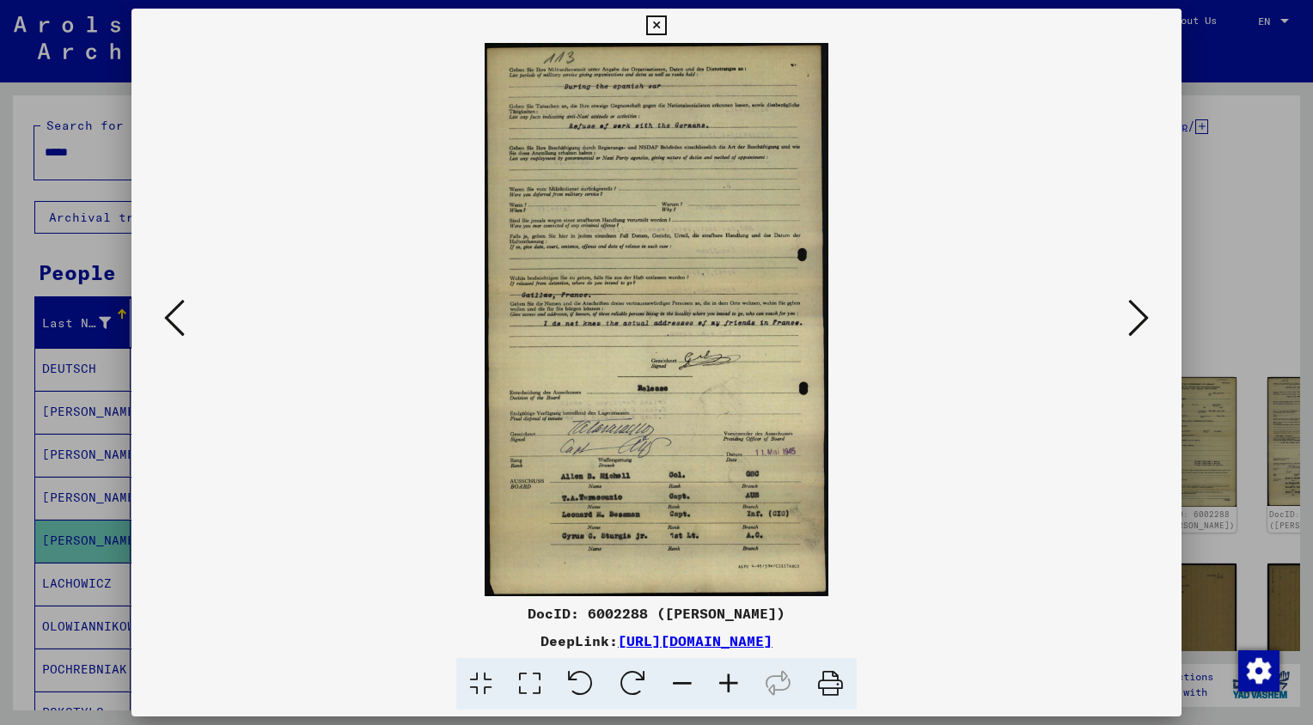
click at [1144, 321] on icon at bounding box center [1138, 317] width 21 height 41
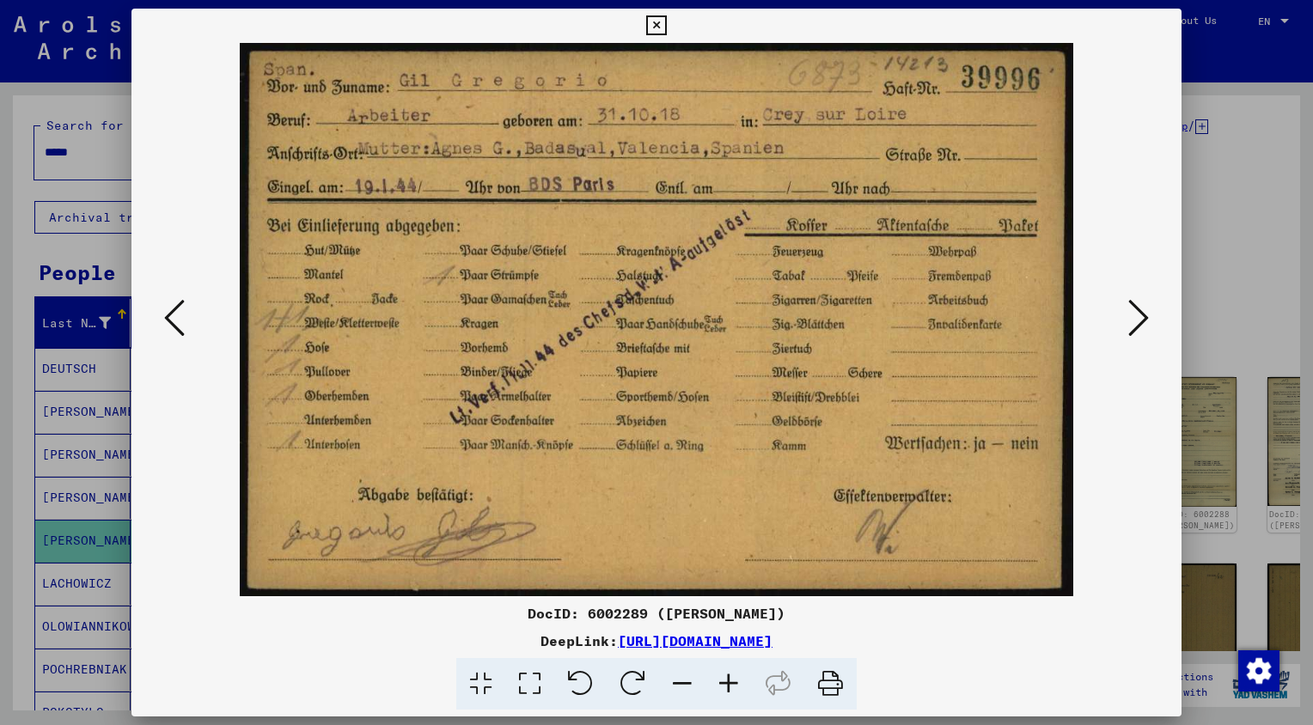
click at [1144, 321] on icon at bounding box center [1138, 317] width 21 height 41
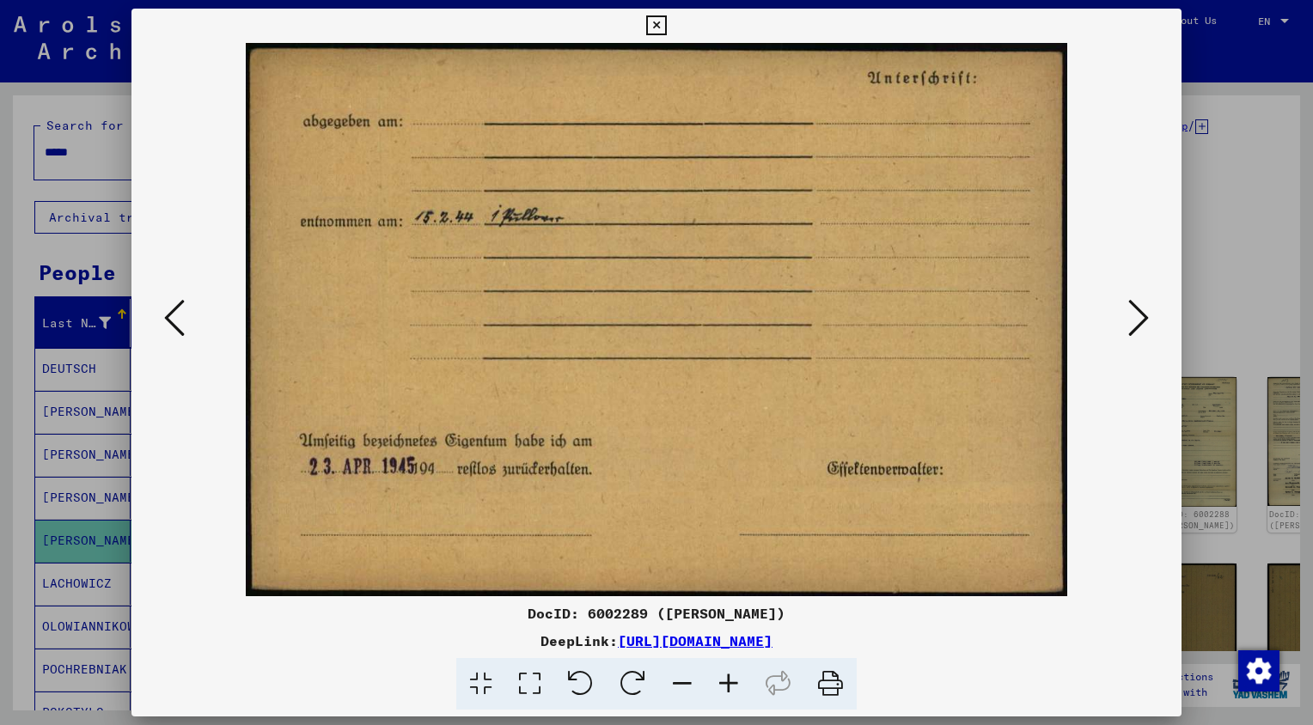
click at [1144, 321] on icon at bounding box center [1138, 317] width 21 height 41
